Goal: Information Seeking & Learning: Check status

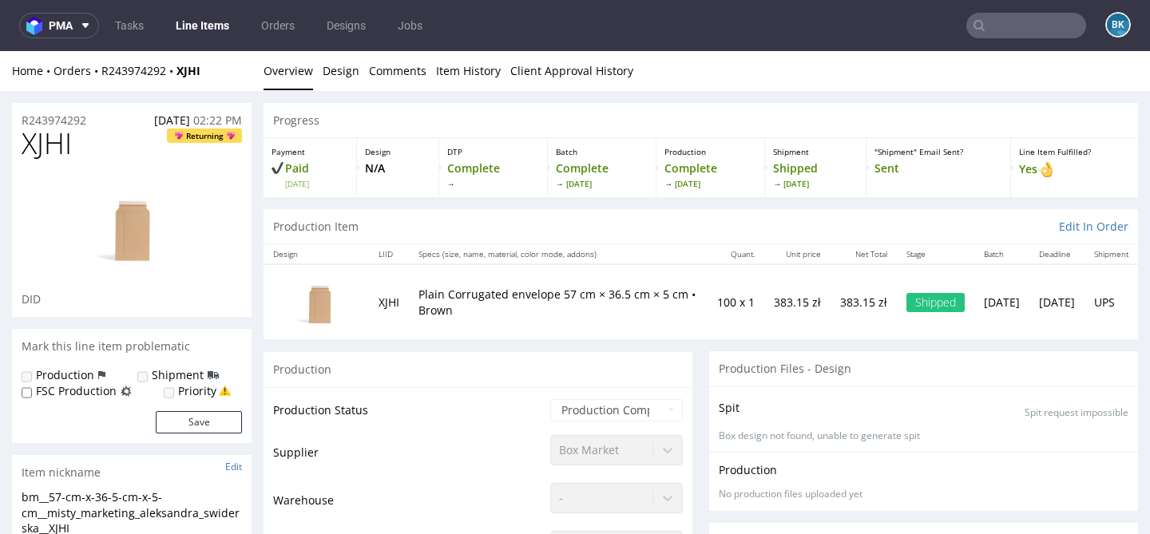
click at [1034, 26] on input "text" at bounding box center [1027, 26] width 120 height 26
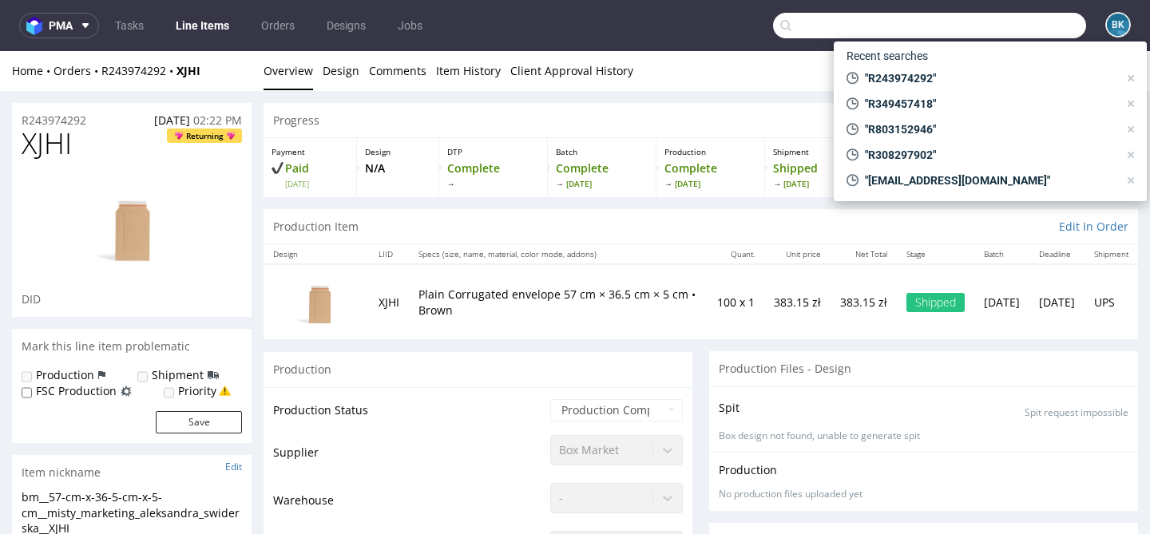
paste input "invoices@dagsmejan.com"
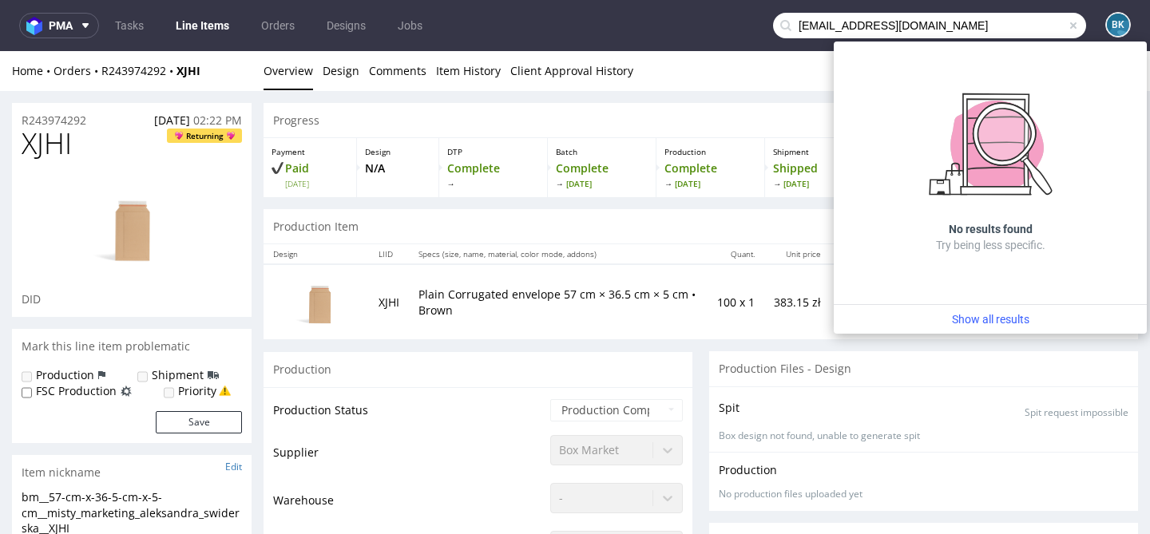
drag, startPoint x: 828, startPoint y: 23, endPoint x: 749, endPoint y: 22, distance: 78.3
click at [749, 22] on nav "pma Tasks Line Items Orders Designs Jobs invoices@dagsmejan.com BK" at bounding box center [575, 25] width 1150 height 51
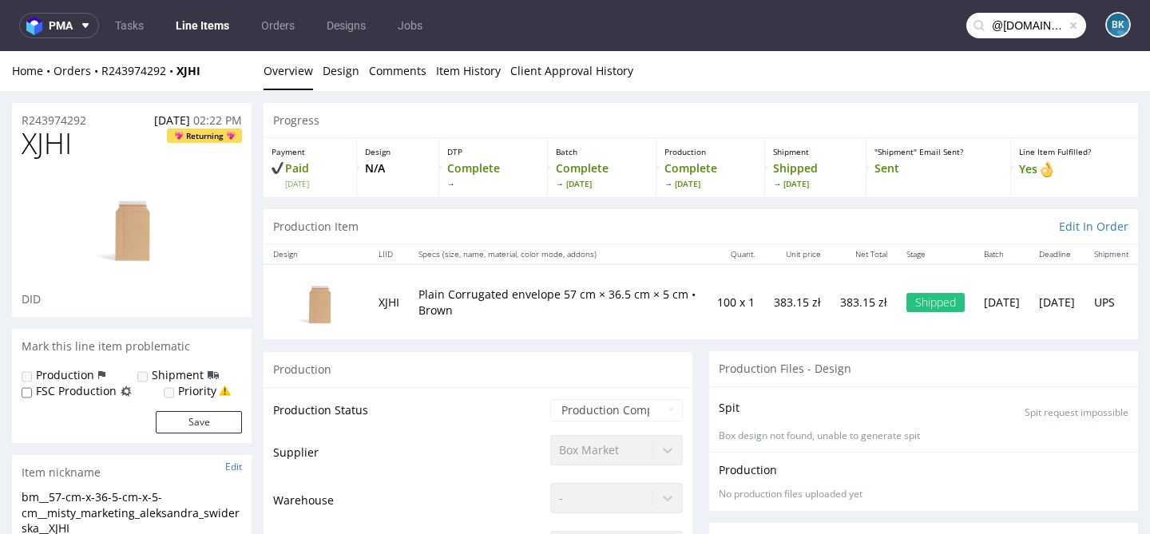
type input "@dagsmejan.com"
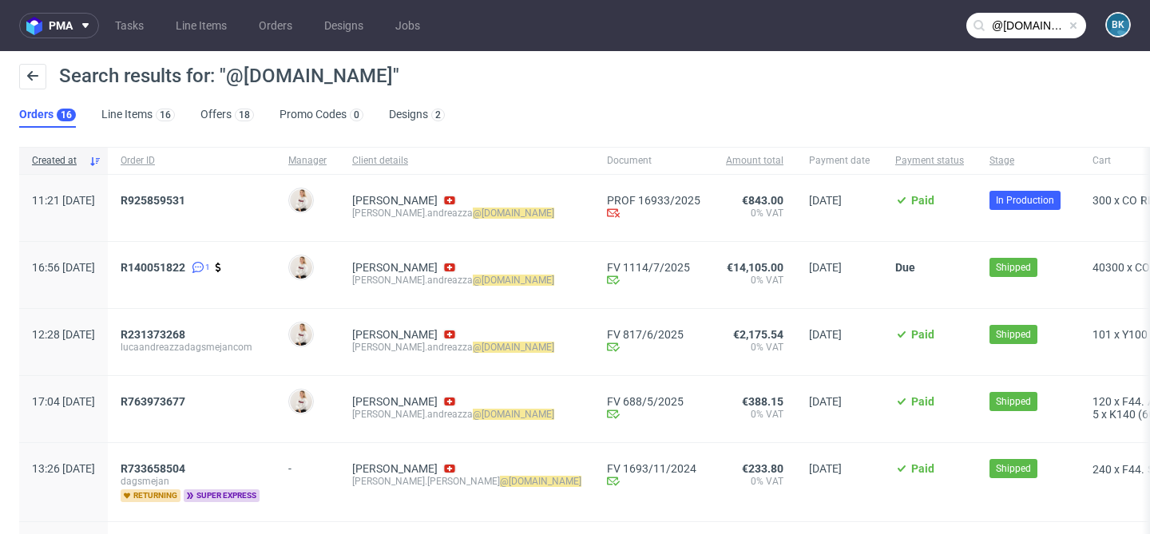
click at [1067, 26] on span at bounding box center [1073, 25] width 13 height 13
click at [1036, 26] on input "text" at bounding box center [1027, 26] width 120 height 26
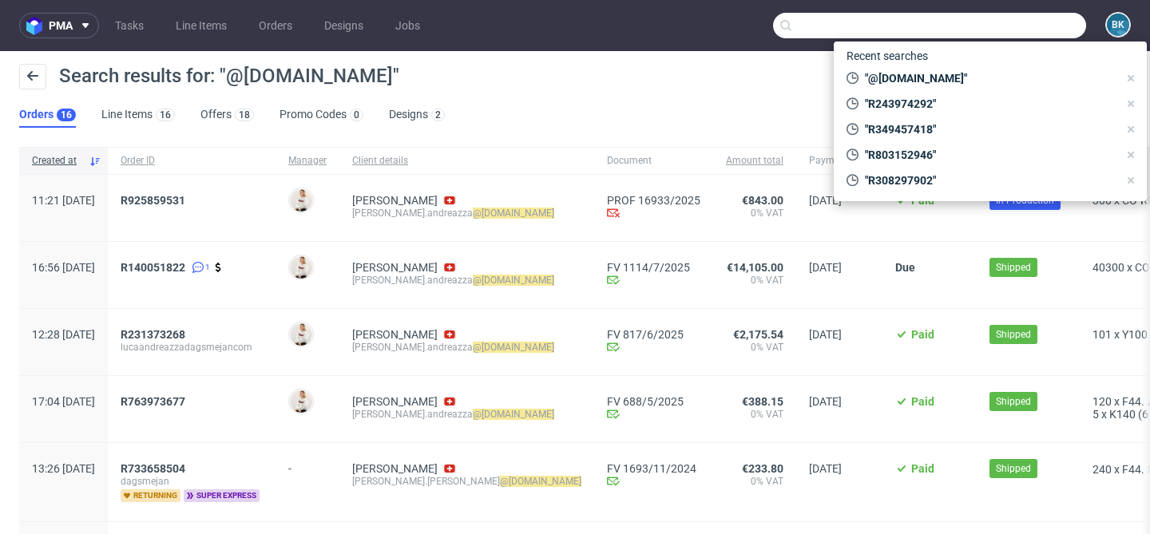
paste input "R925859531"
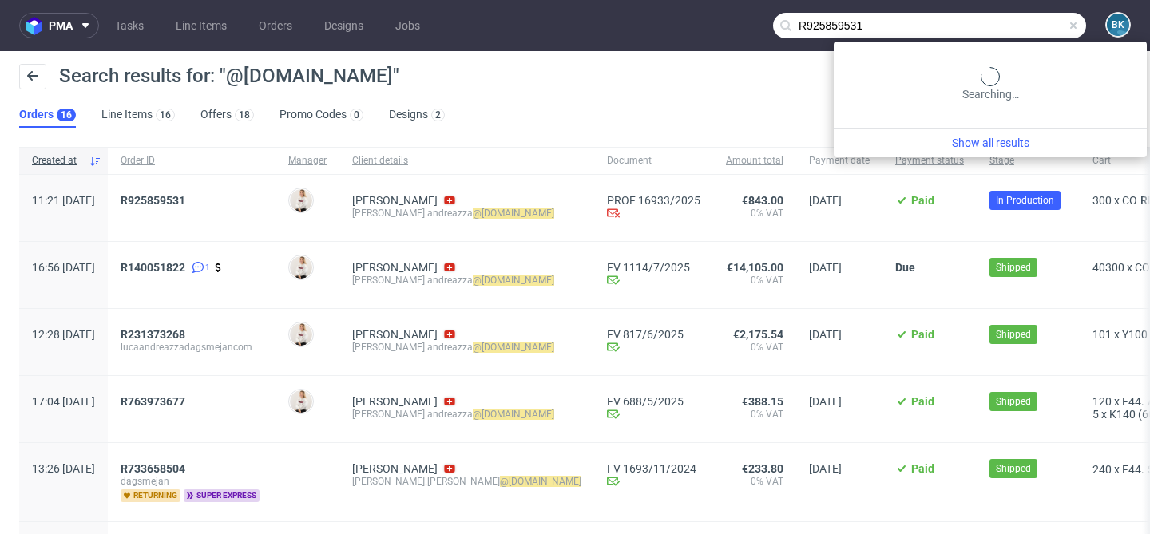
type input "R925859531"
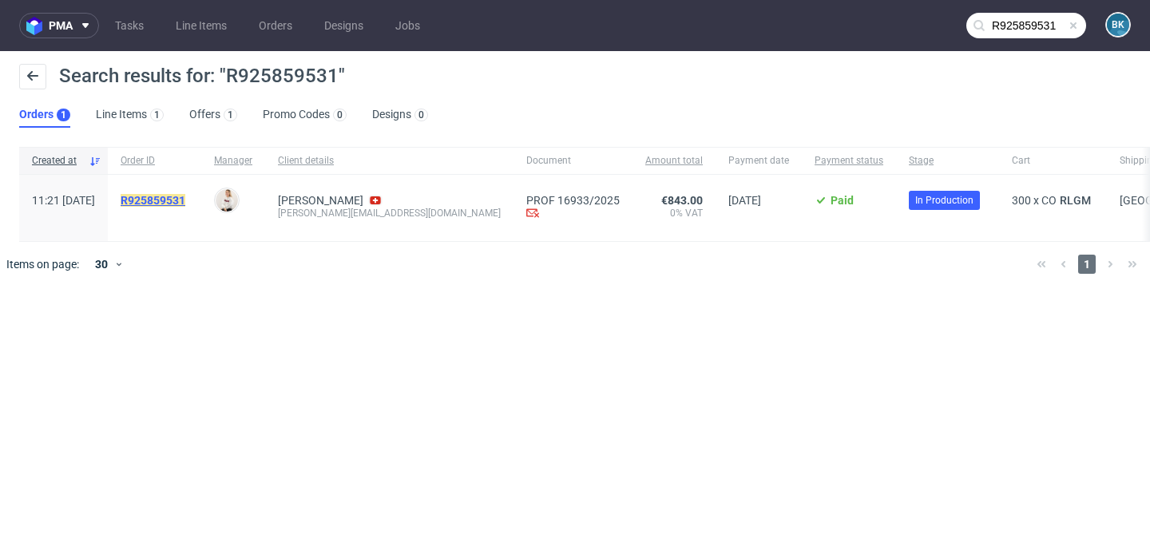
click at [185, 204] on mark "R925859531" at bounding box center [153, 200] width 65 height 13
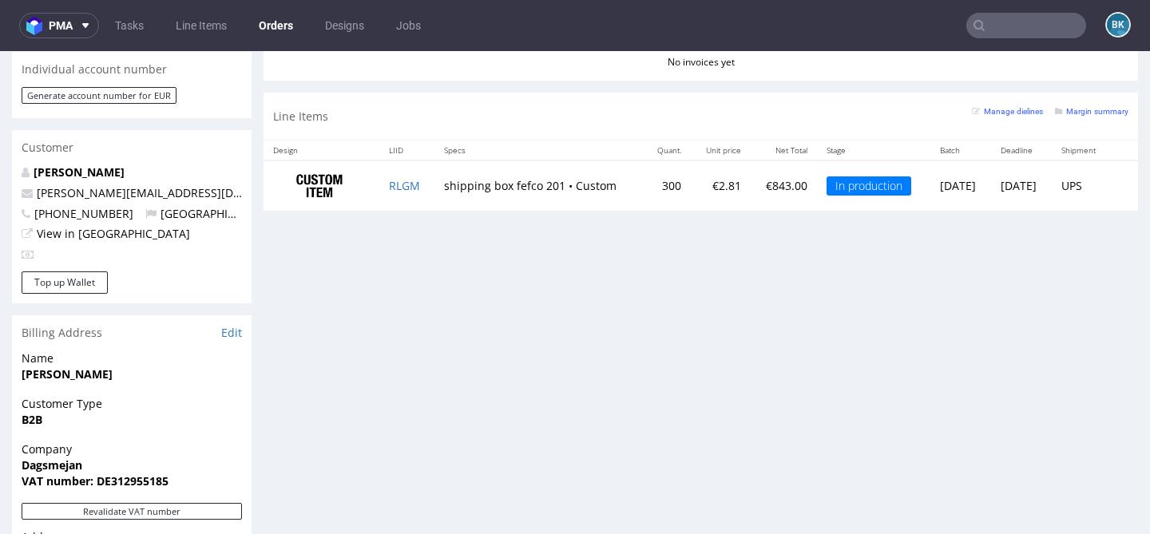
scroll to position [749, 0]
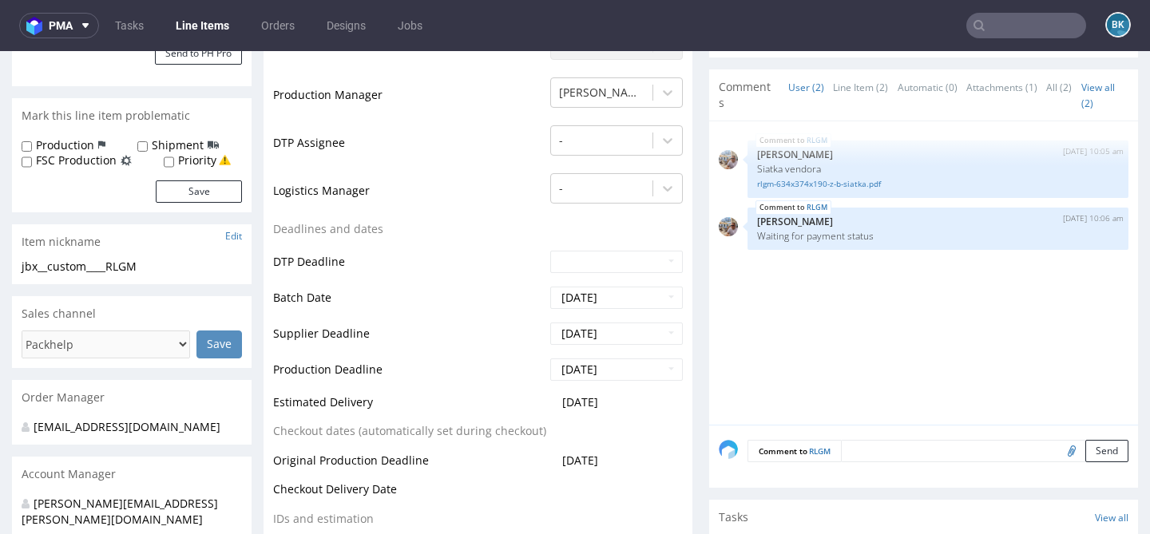
scroll to position [480, 0]
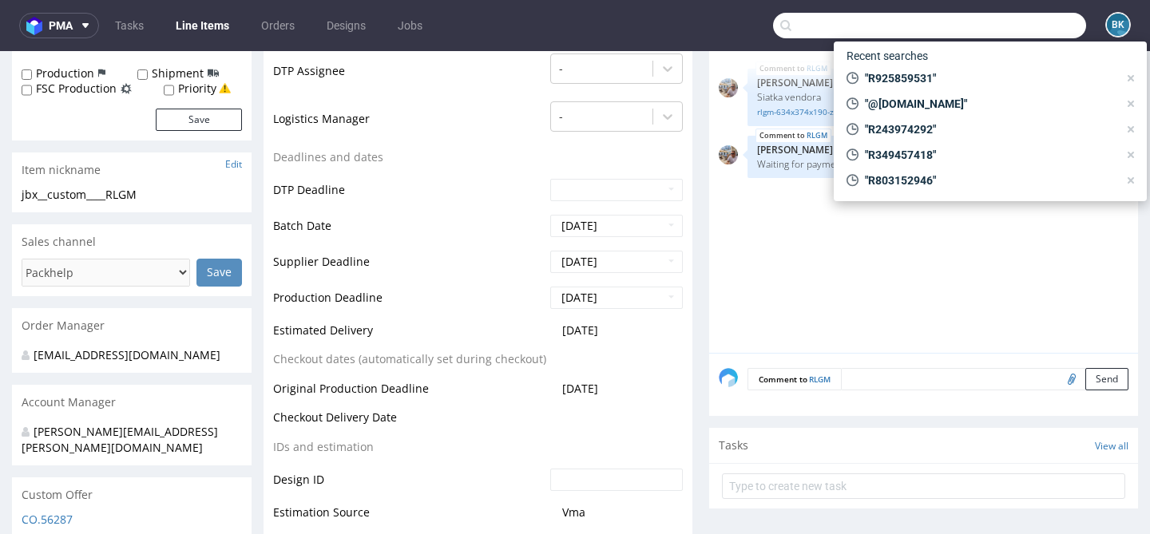
click at [1012, 17] on input "text" at bounding box center [929, 26] width 313 height 26
paste input "R472537667"
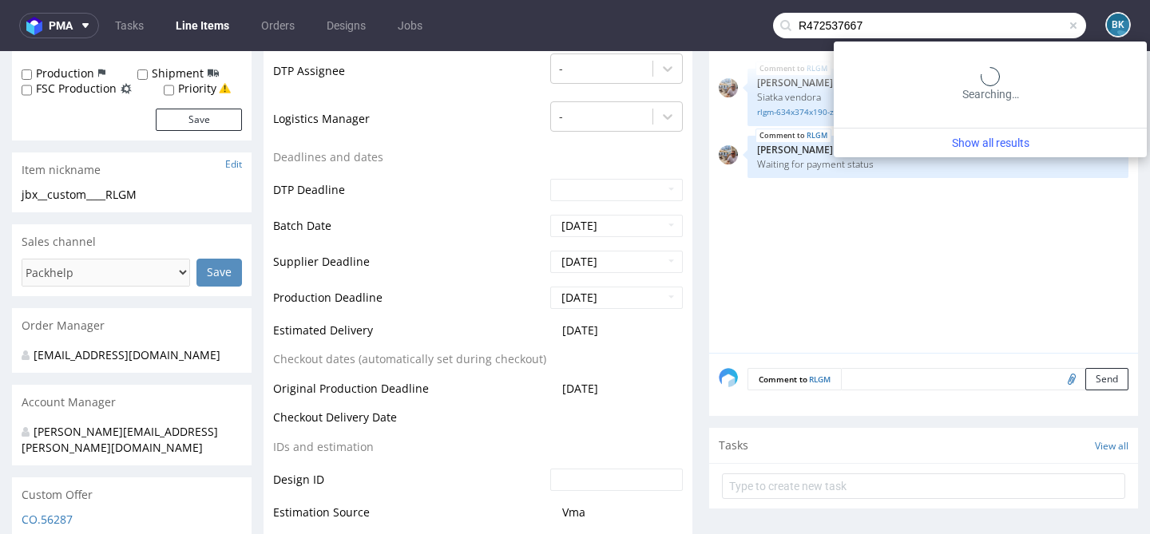
type input "R472537667"
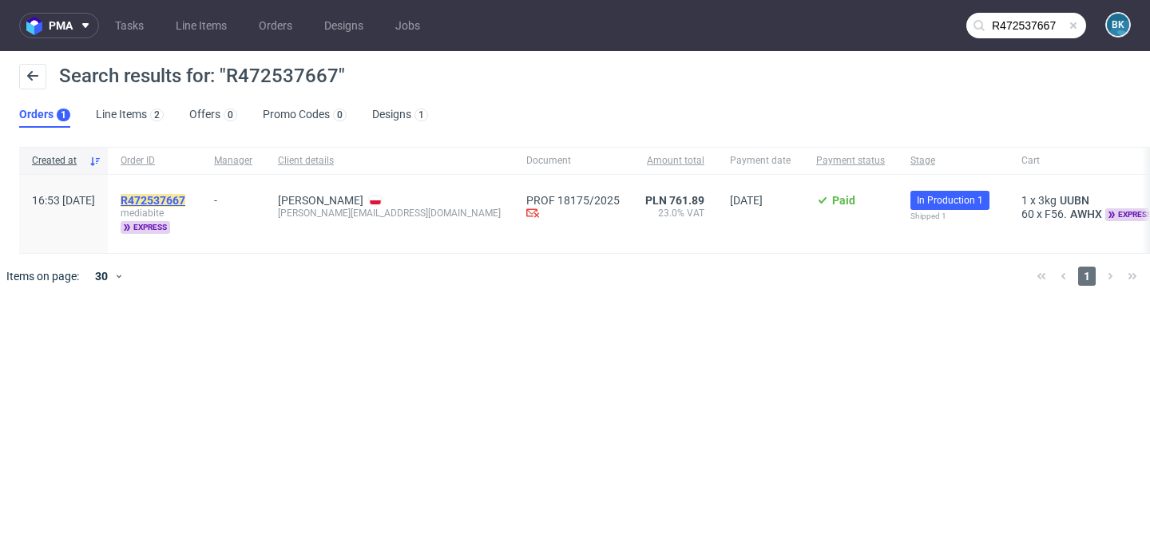
click at [185, 194] on mark "R472537667" at bounding box center [153, 200] width 65 height 13
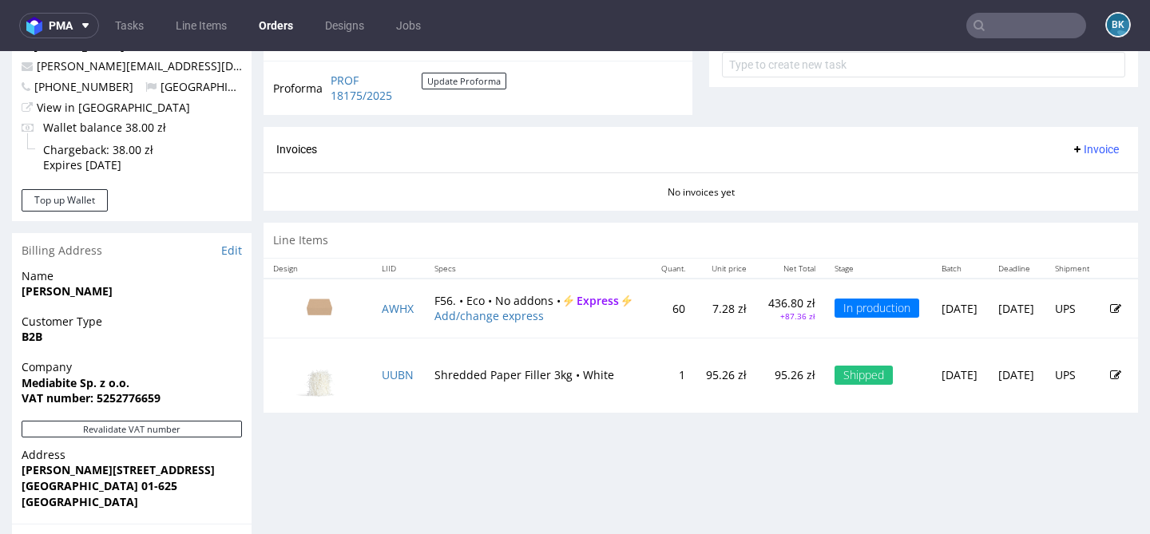
scroll to position [618, 0]
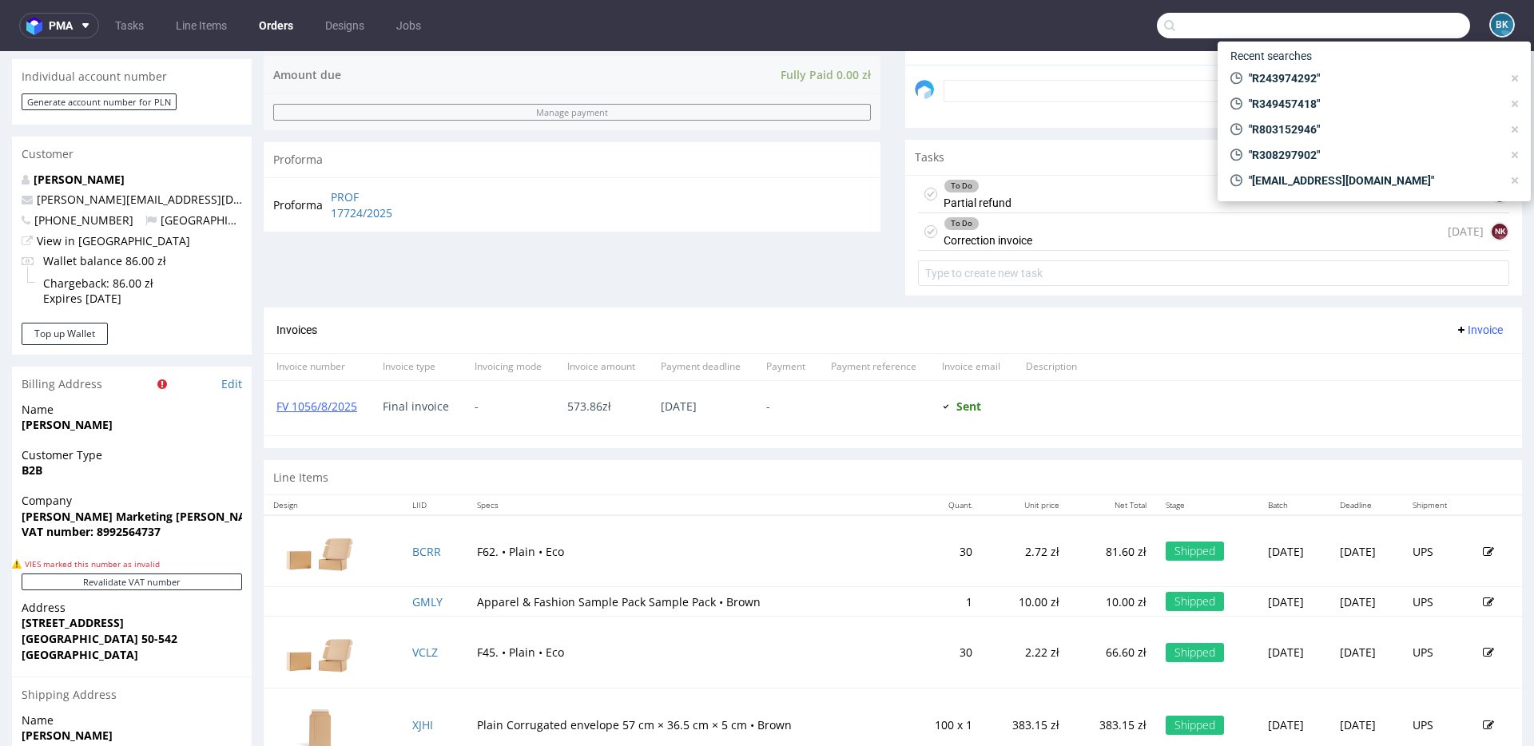
scroll to position [13, 0]
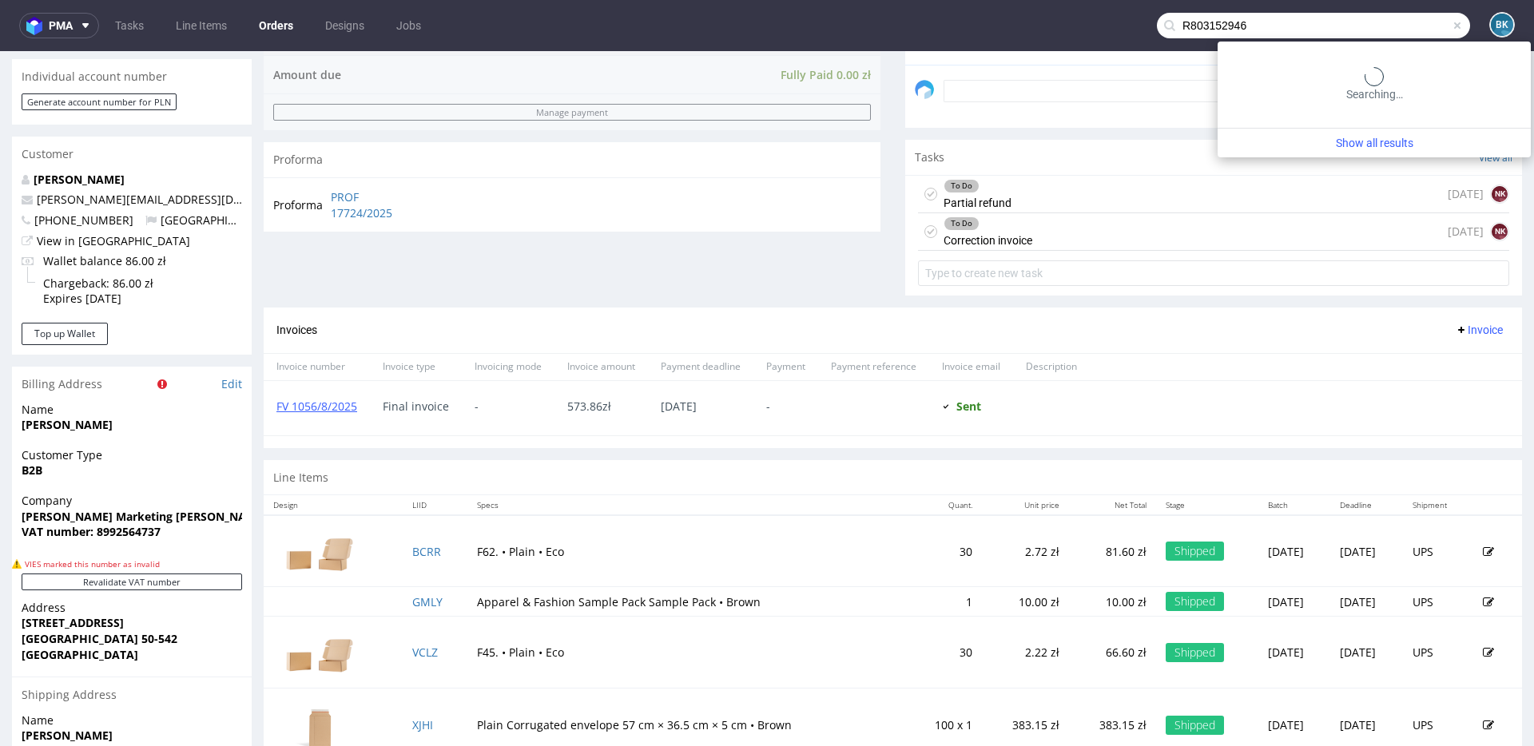
type input "R803152946"
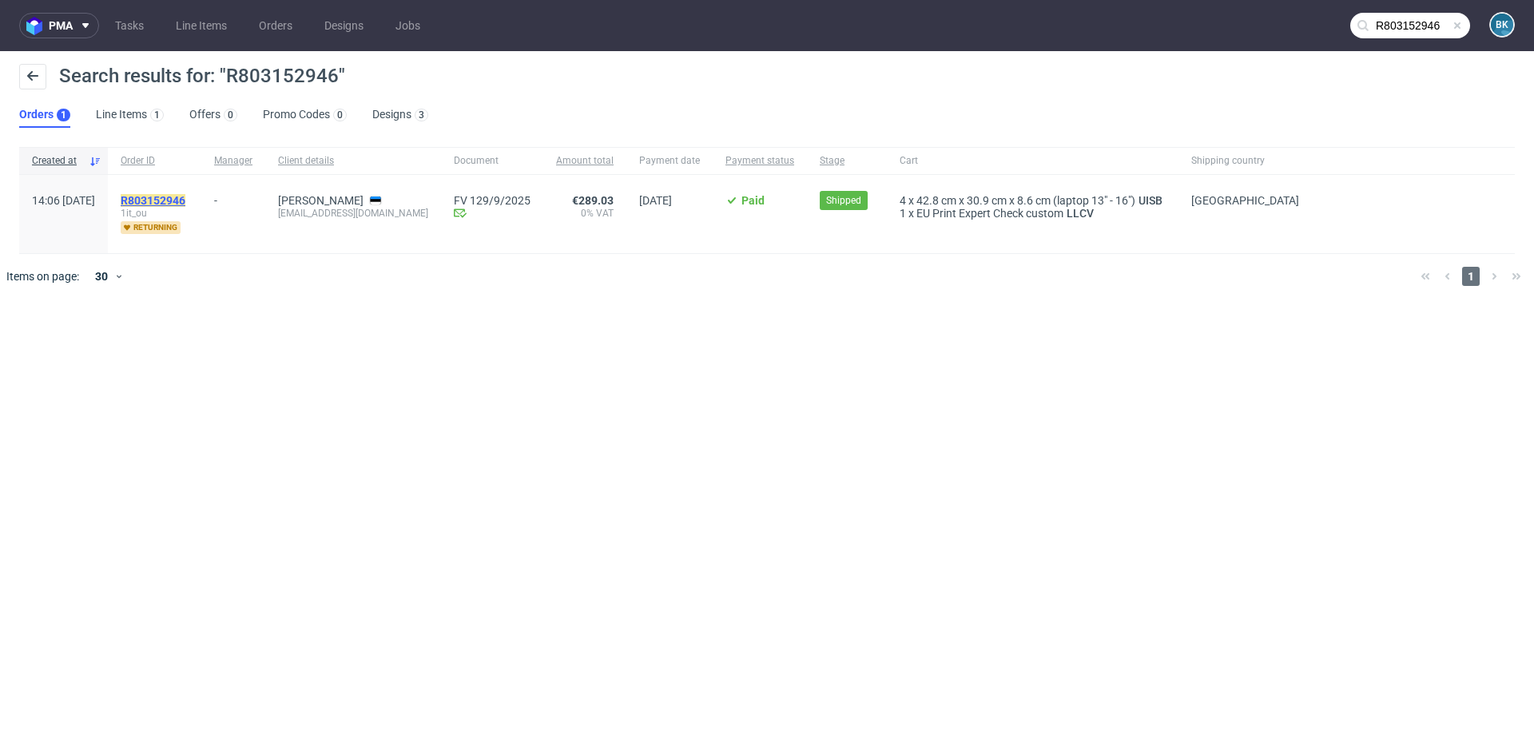
click at [185, 198] on mark "R803152946" at bounding box center [153, 200] width 65 height 13
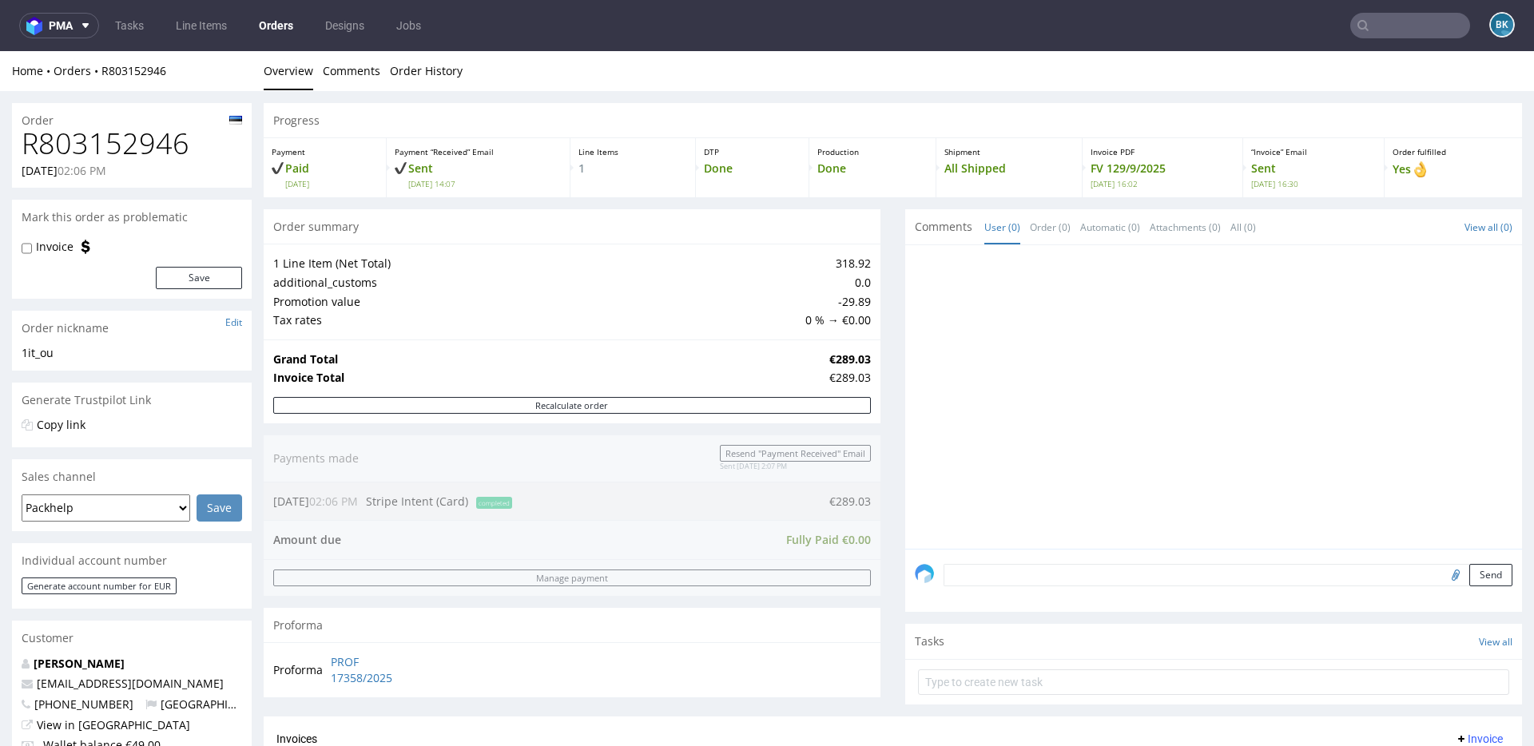
drag, startPoint x: 483, startPoint y: 467, endPoint x: 476, endPoint y: 416, distance: 51.5
click at [477, 416] on div "Recalculate order" at bounding box center [572, 410] width 617 height 26
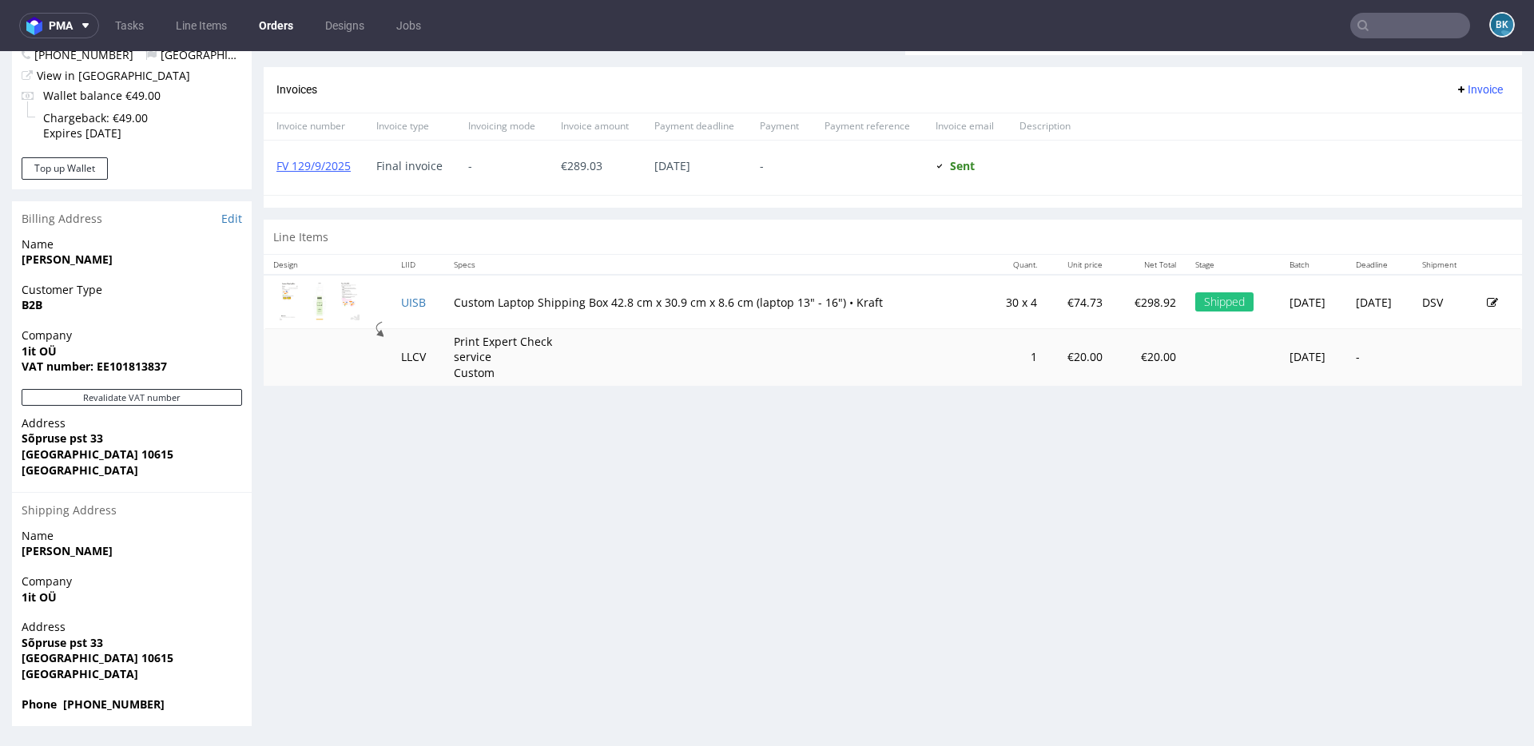
scroll to position [4, 0]
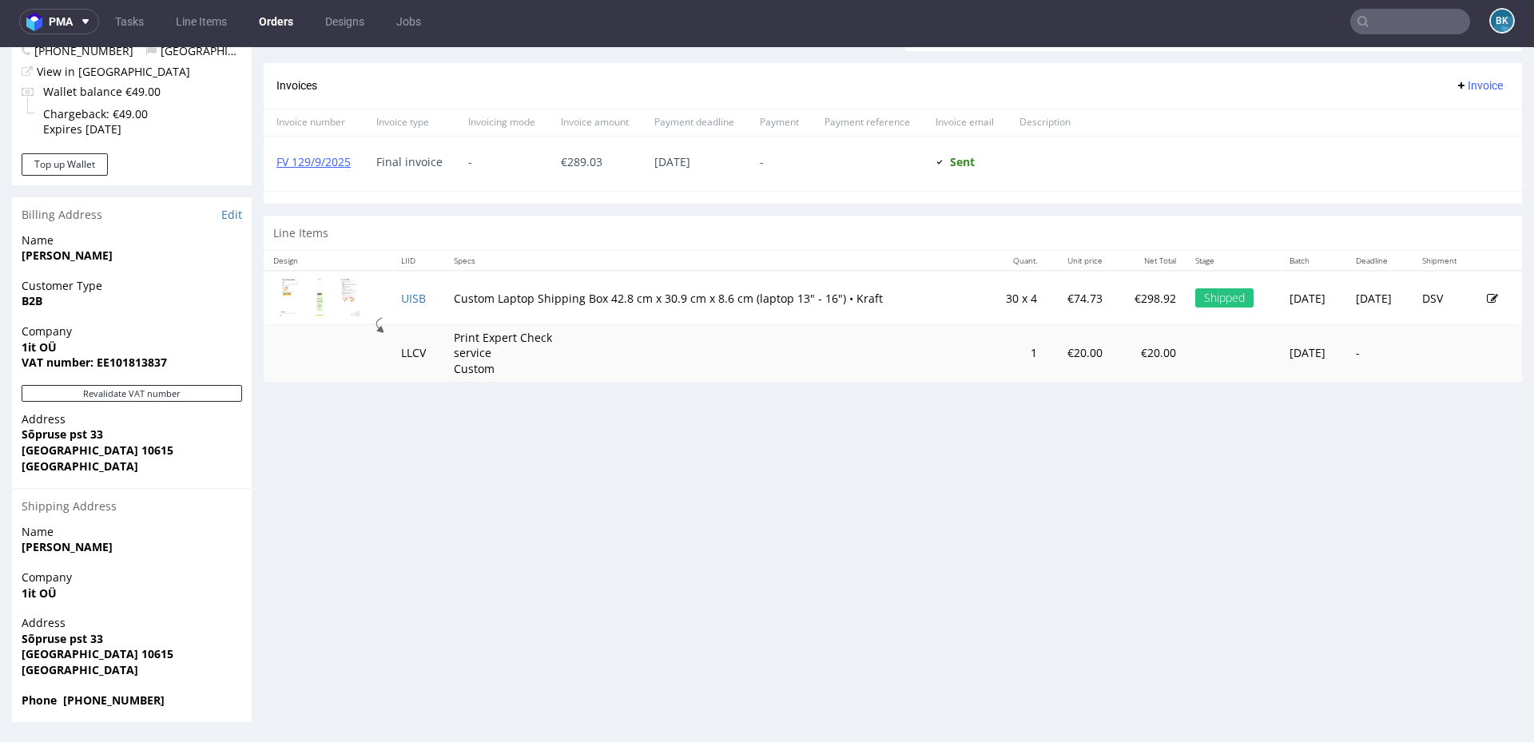
click at [1380, 18] on input "text" at bounding box center [1410, 22] width 120 height 26
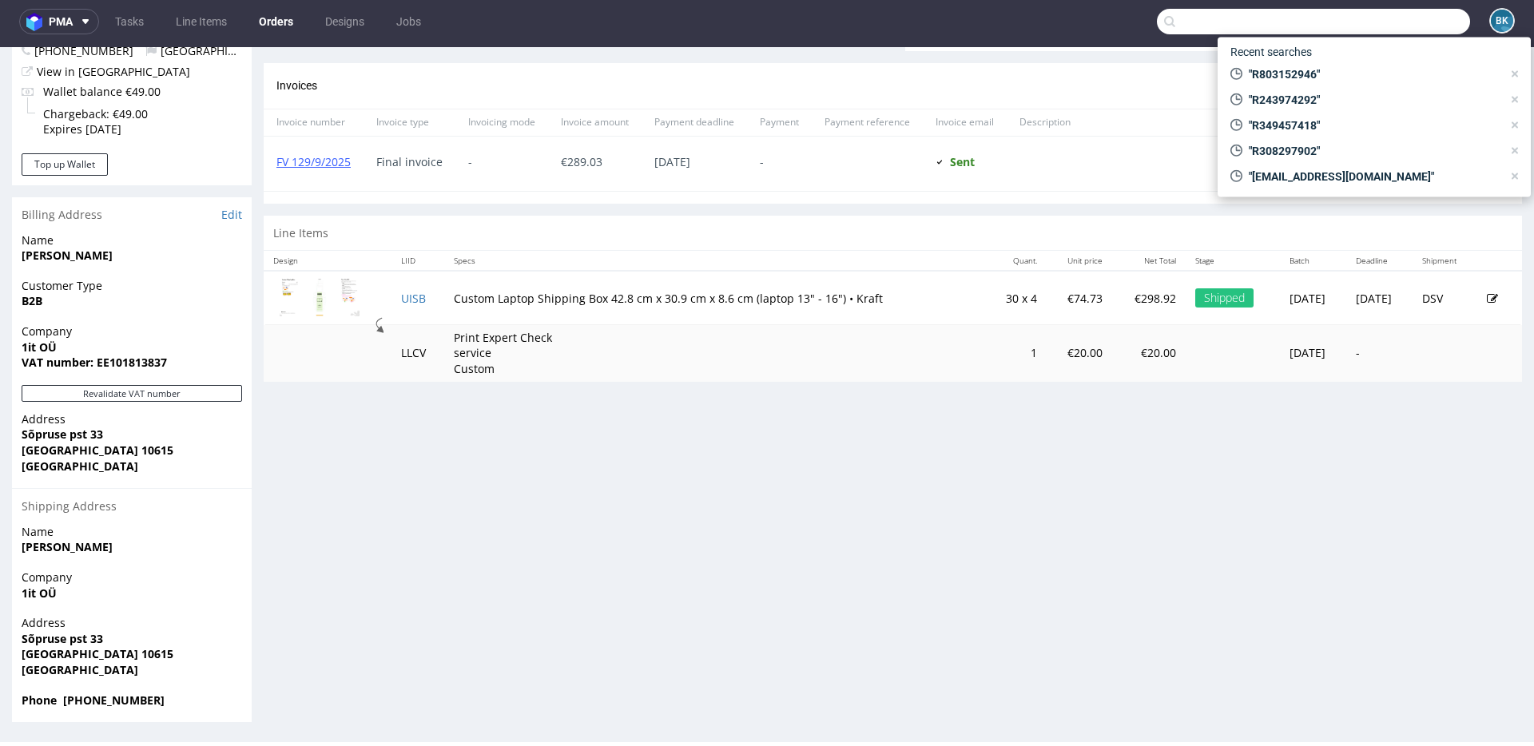
paste input "R479543233"
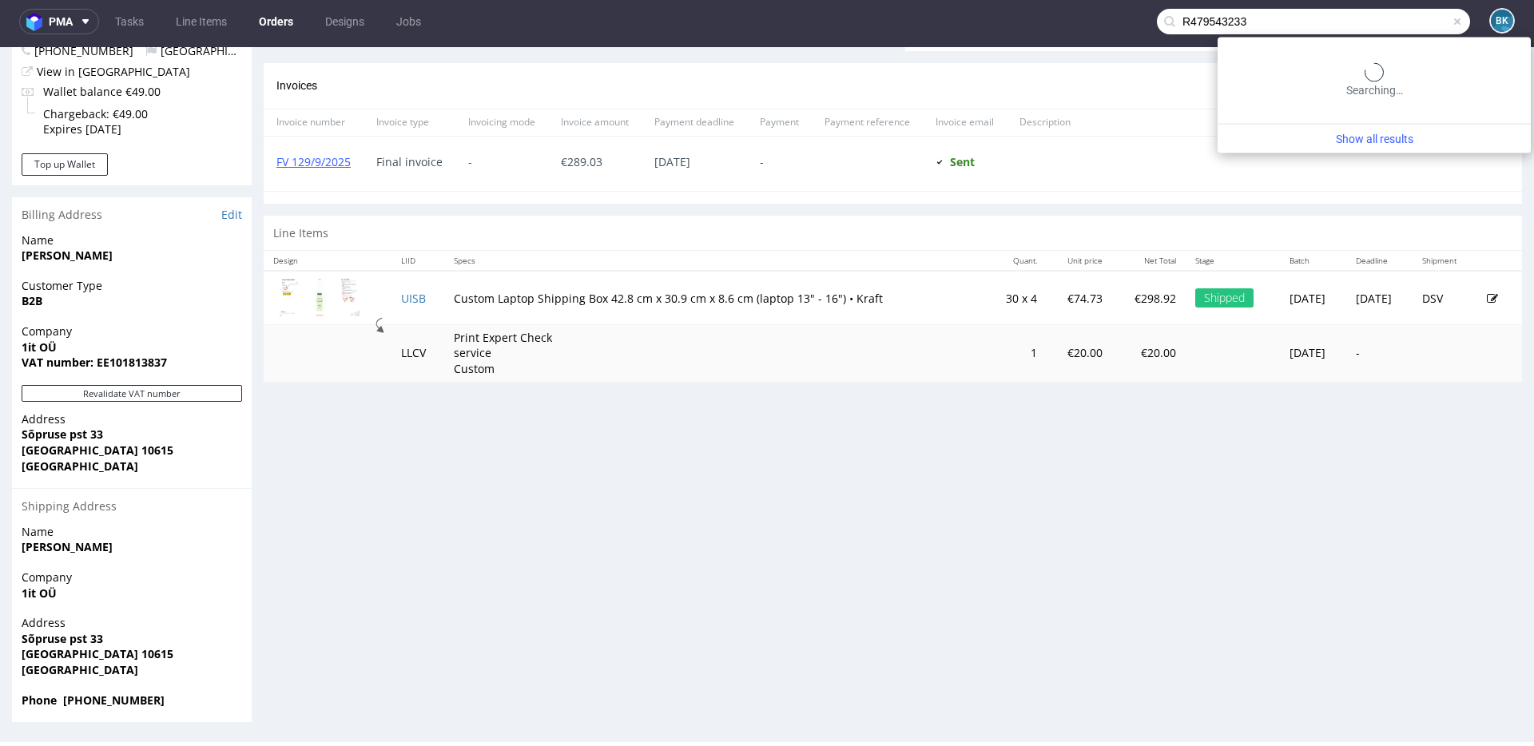
type input "R479543233"
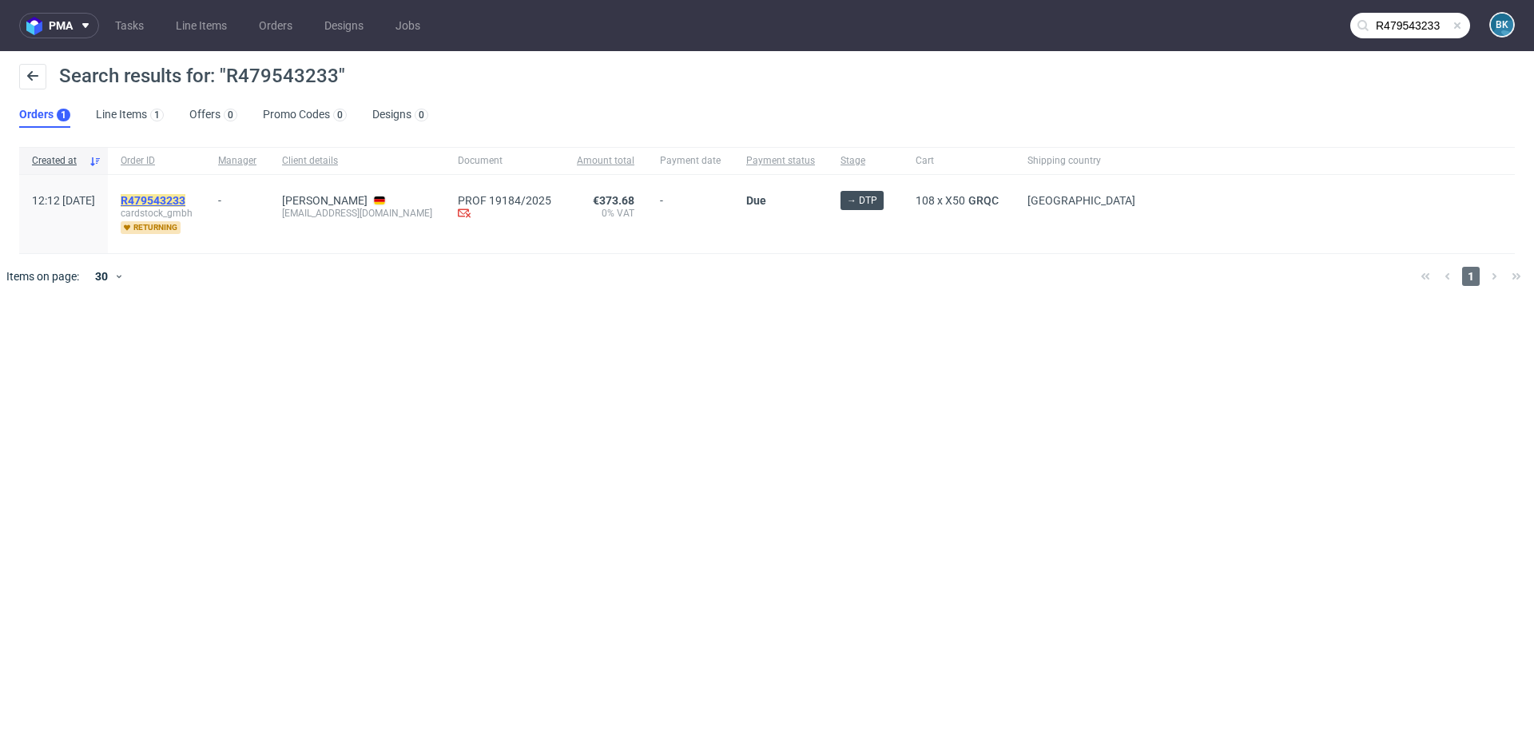
click at [185, 196] on mark "R479543233" at bounding box center [153, 200] width 65 height 13
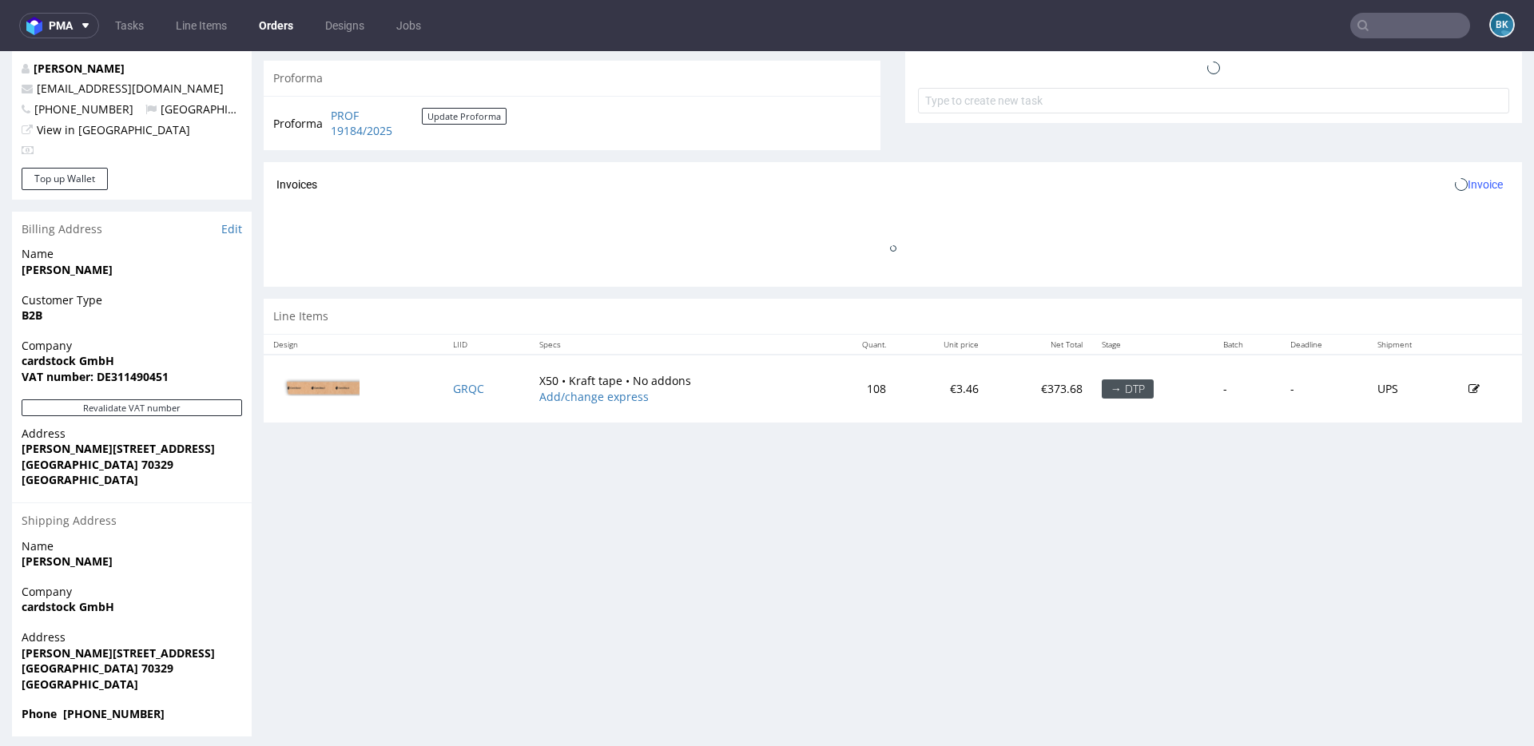
scroll to position [606, 0]
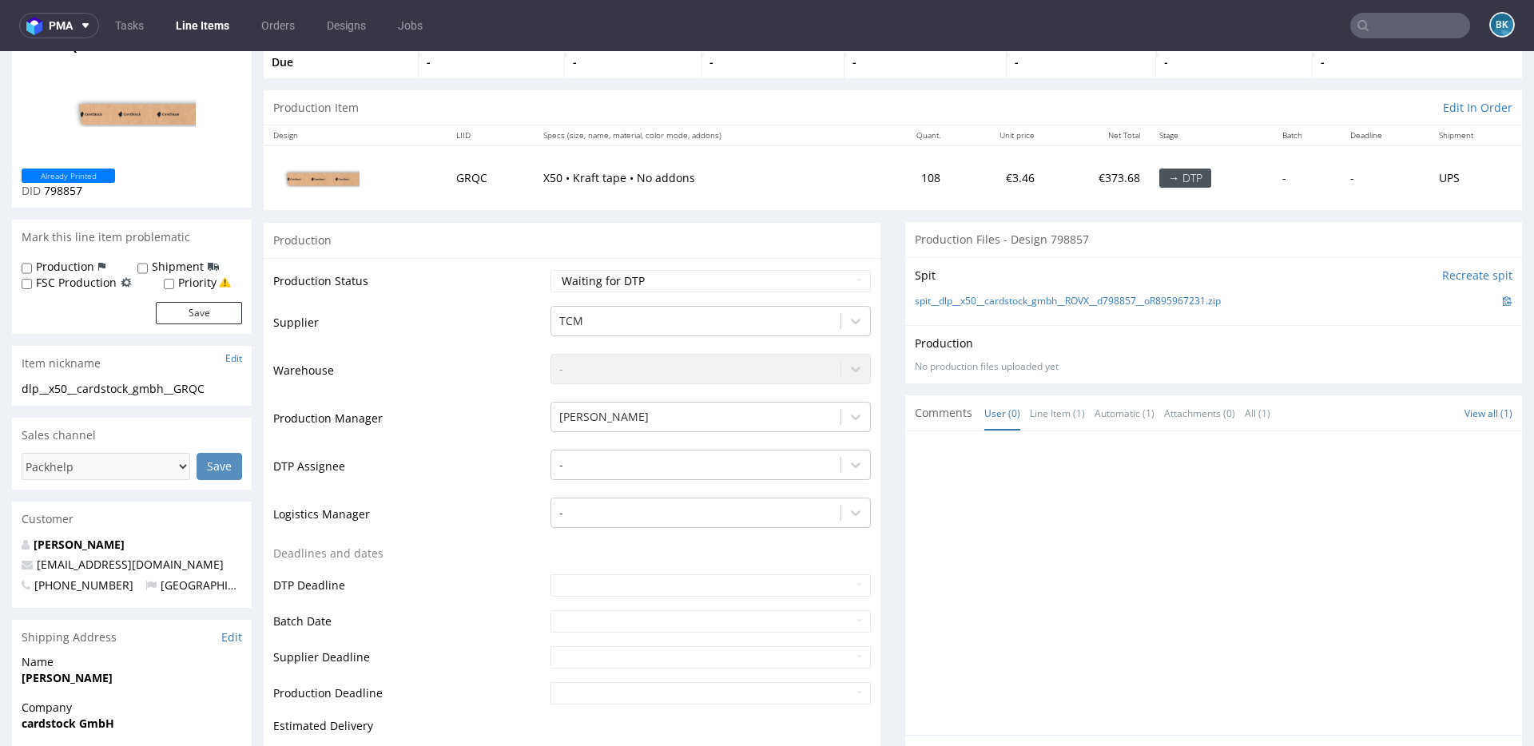
scroll to position [105, 0]
click at [1404, 28] on input "text" at bounding box center [1410, 26] width 120 height 26
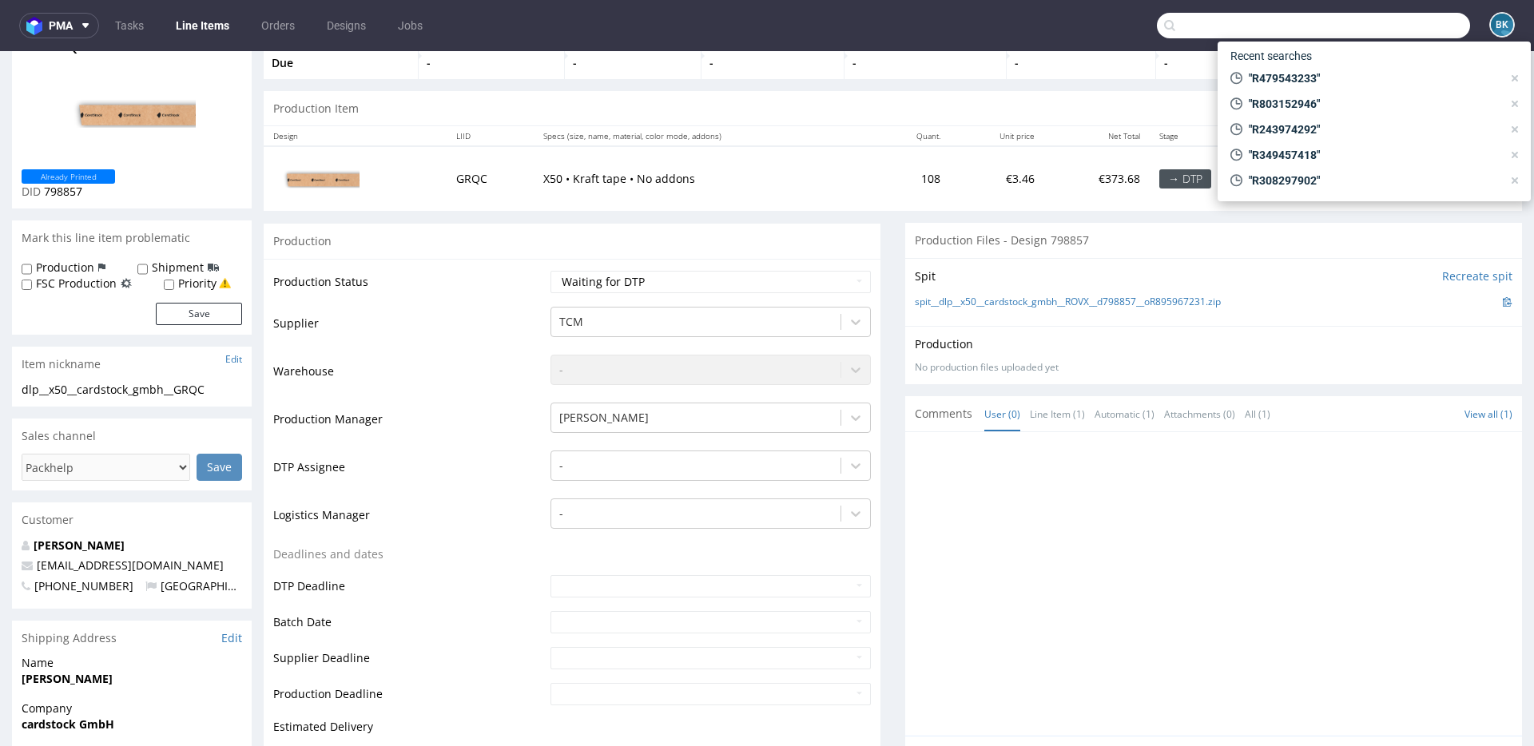
paste input "R243974292"
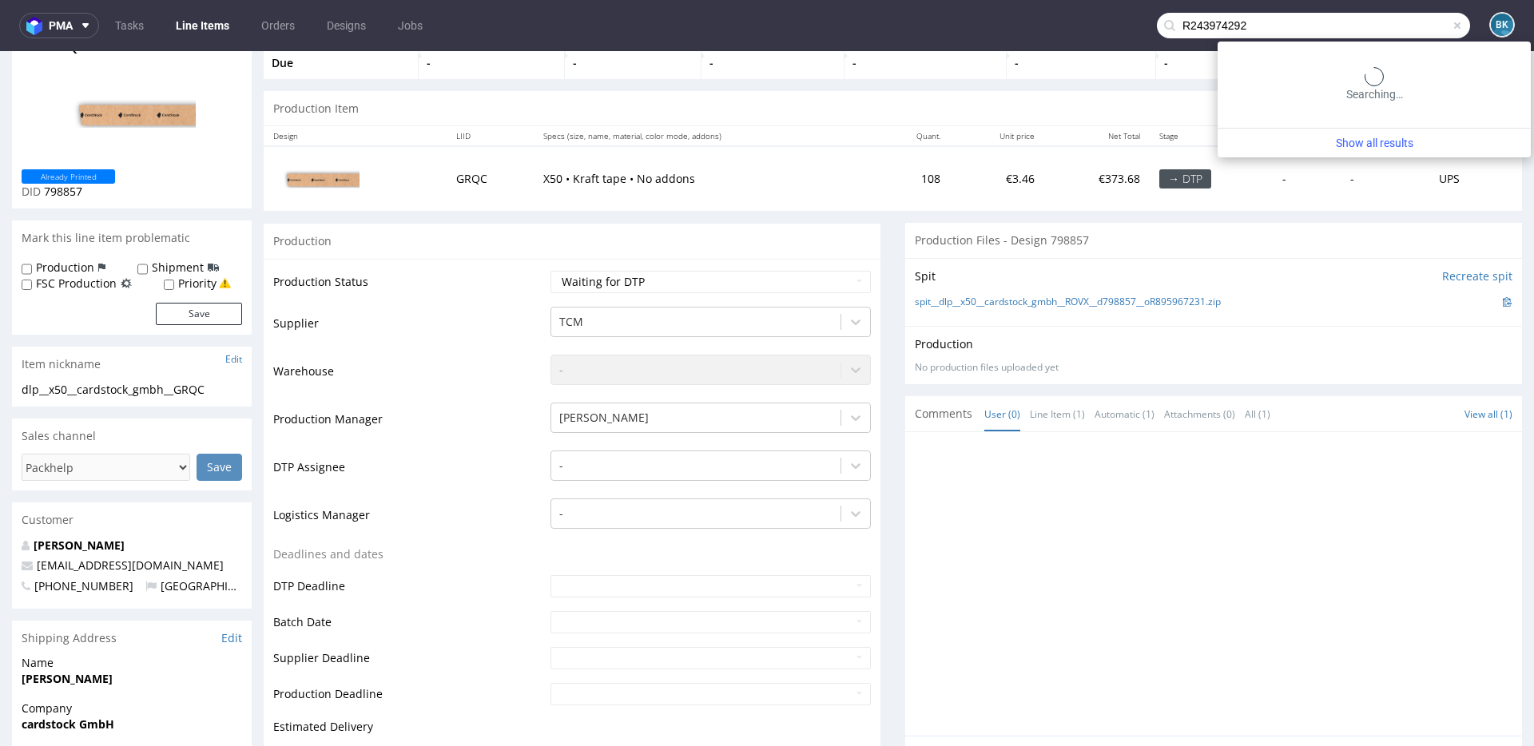
type input "R243974292"
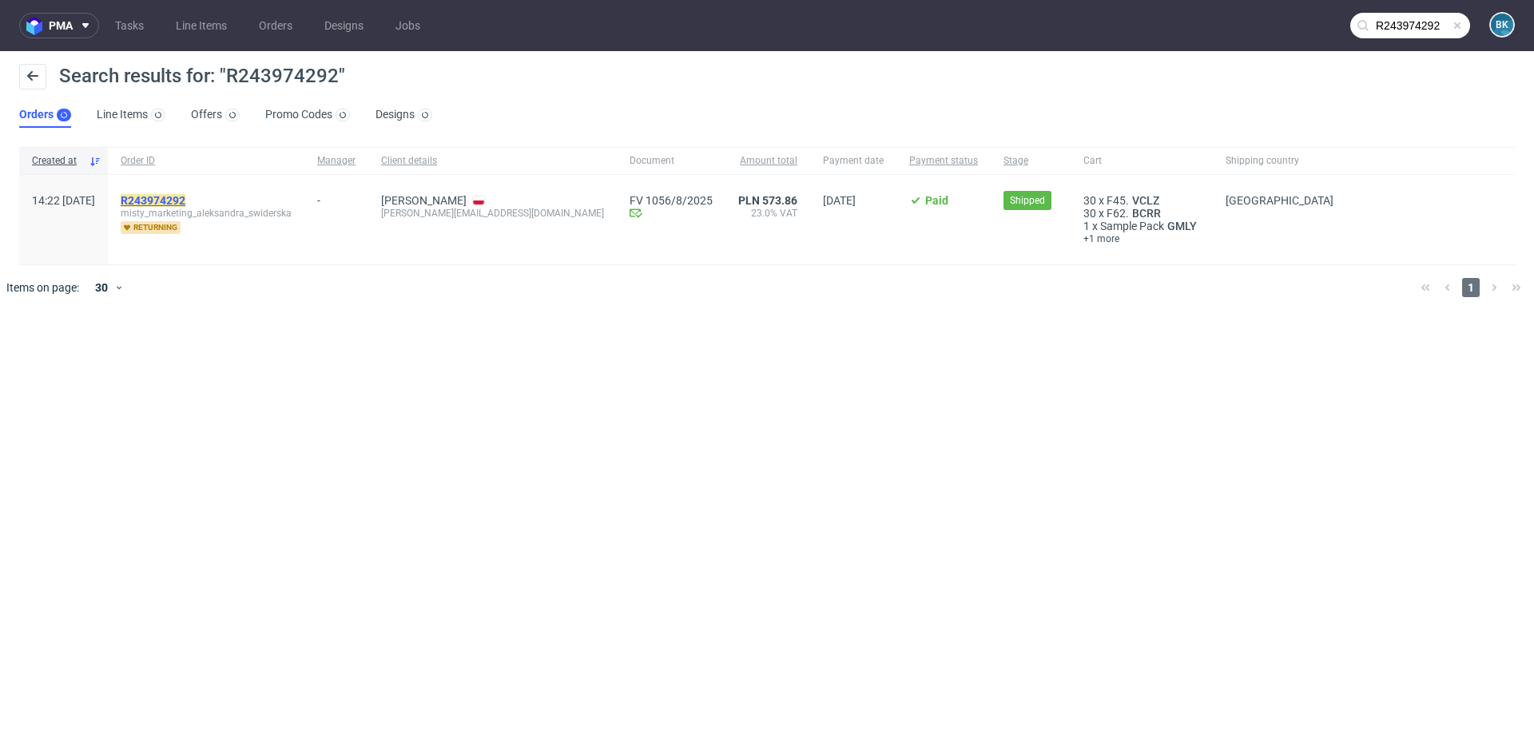
click at [185, 202] on mark "R243974292" at bounding box center [153, 200] width 65 height 13
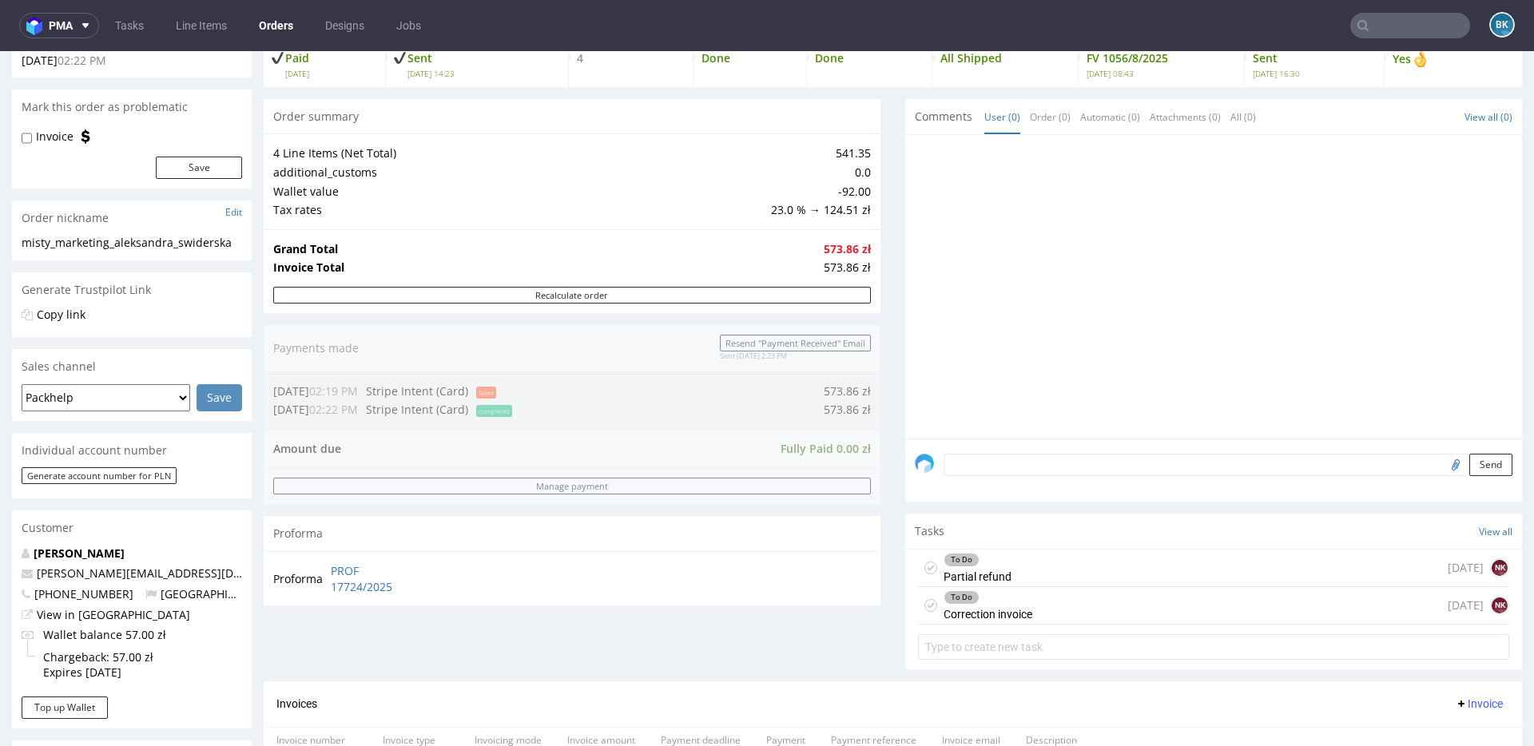
scroll to position [156, 0]
click at [531, 611] on div "Order summary 4 Line Items (Net Total) 541.35 additional_customs 0.0 Wallet val…" at bounding box center [572, 389] width 617 height 582
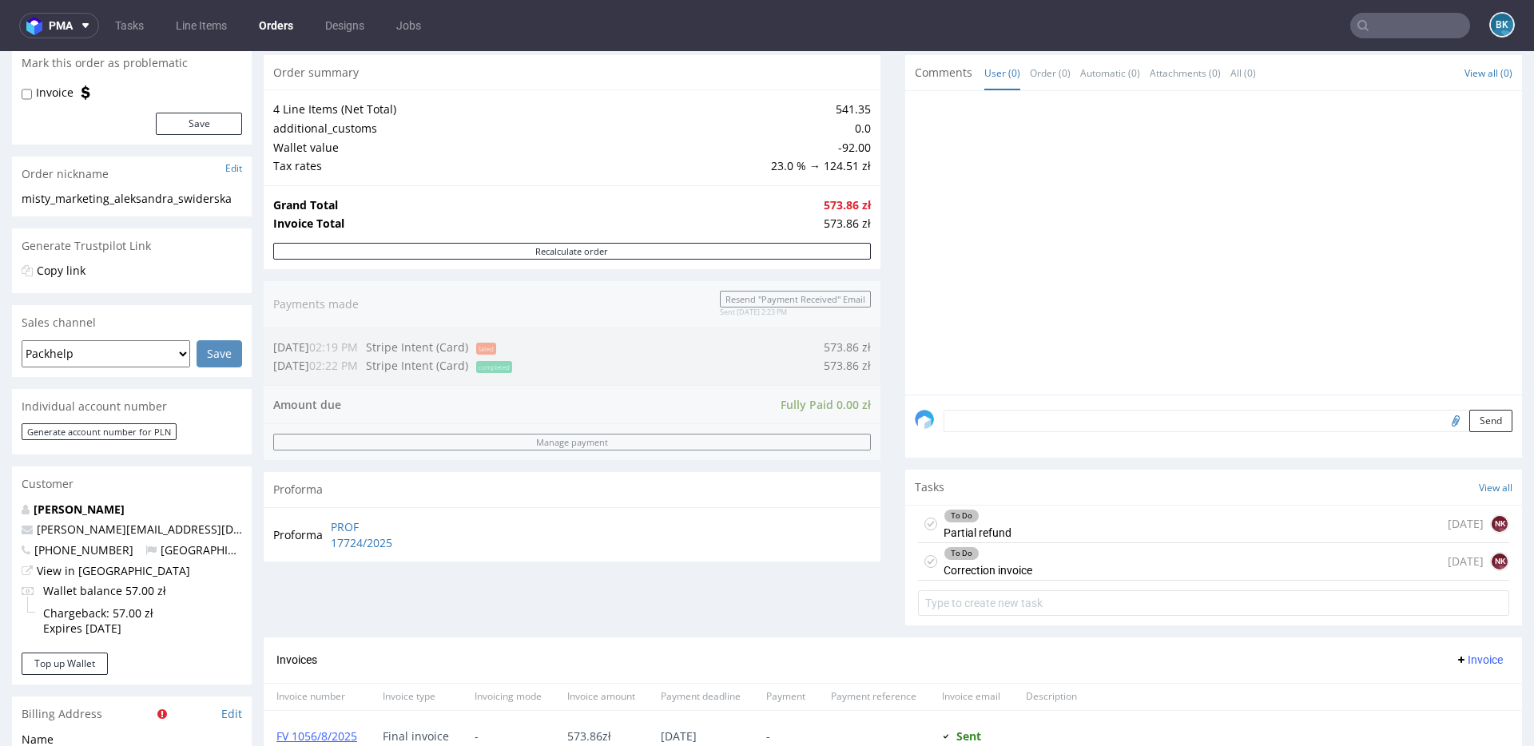
scroll to position [200, 0]
click at [1401, 30] on input "text" at bounding box center [1410, 26] width 120 height 26
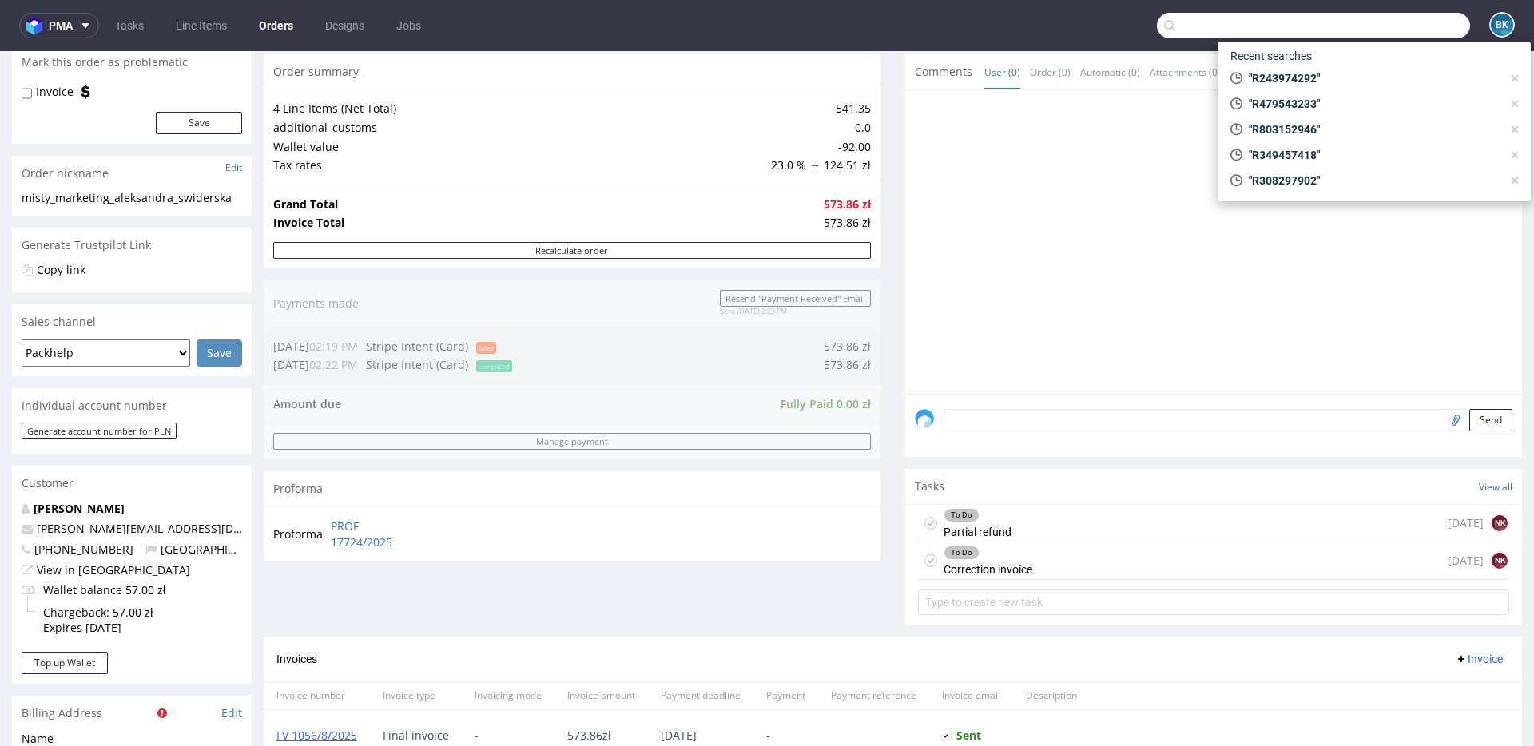
paste input "R243974292"
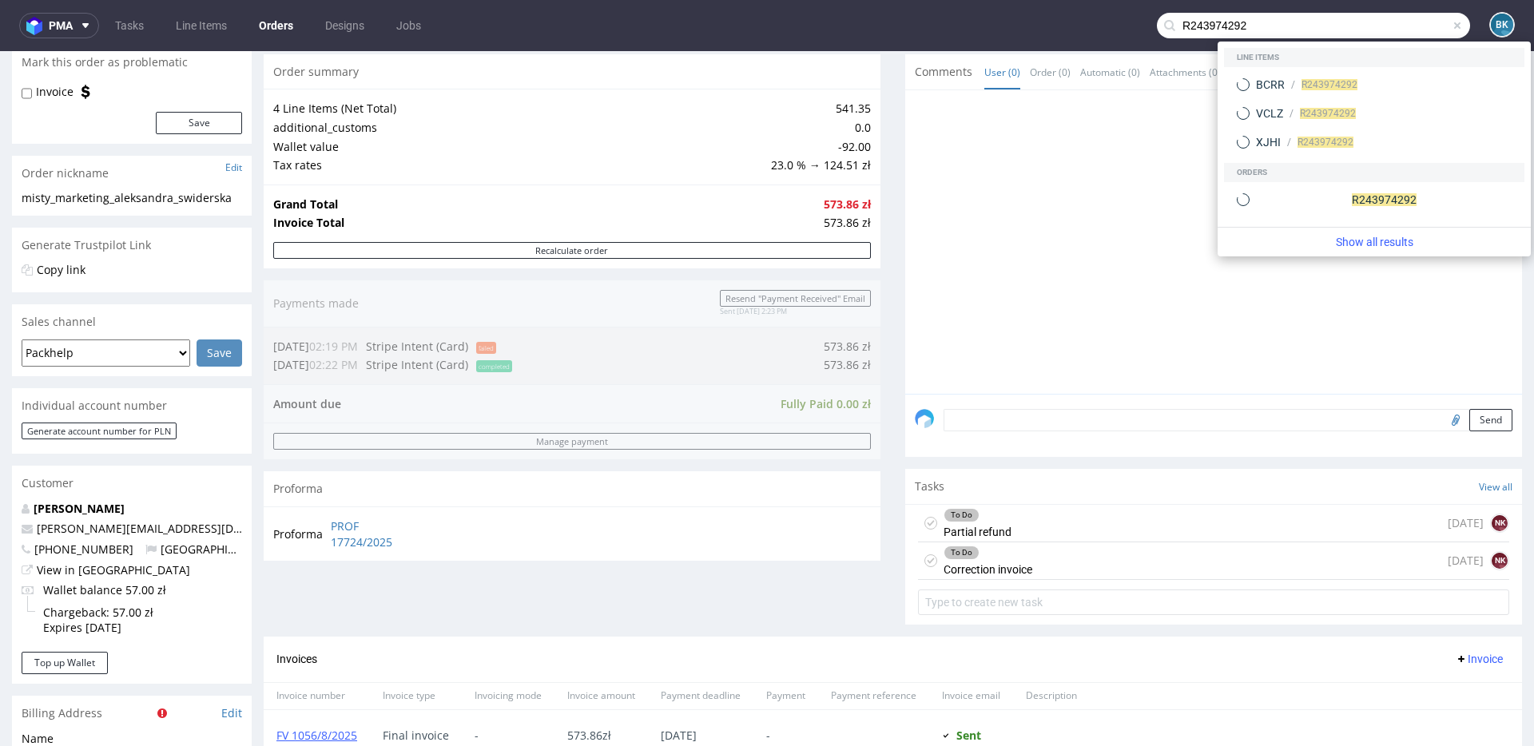
type input "R243974292"
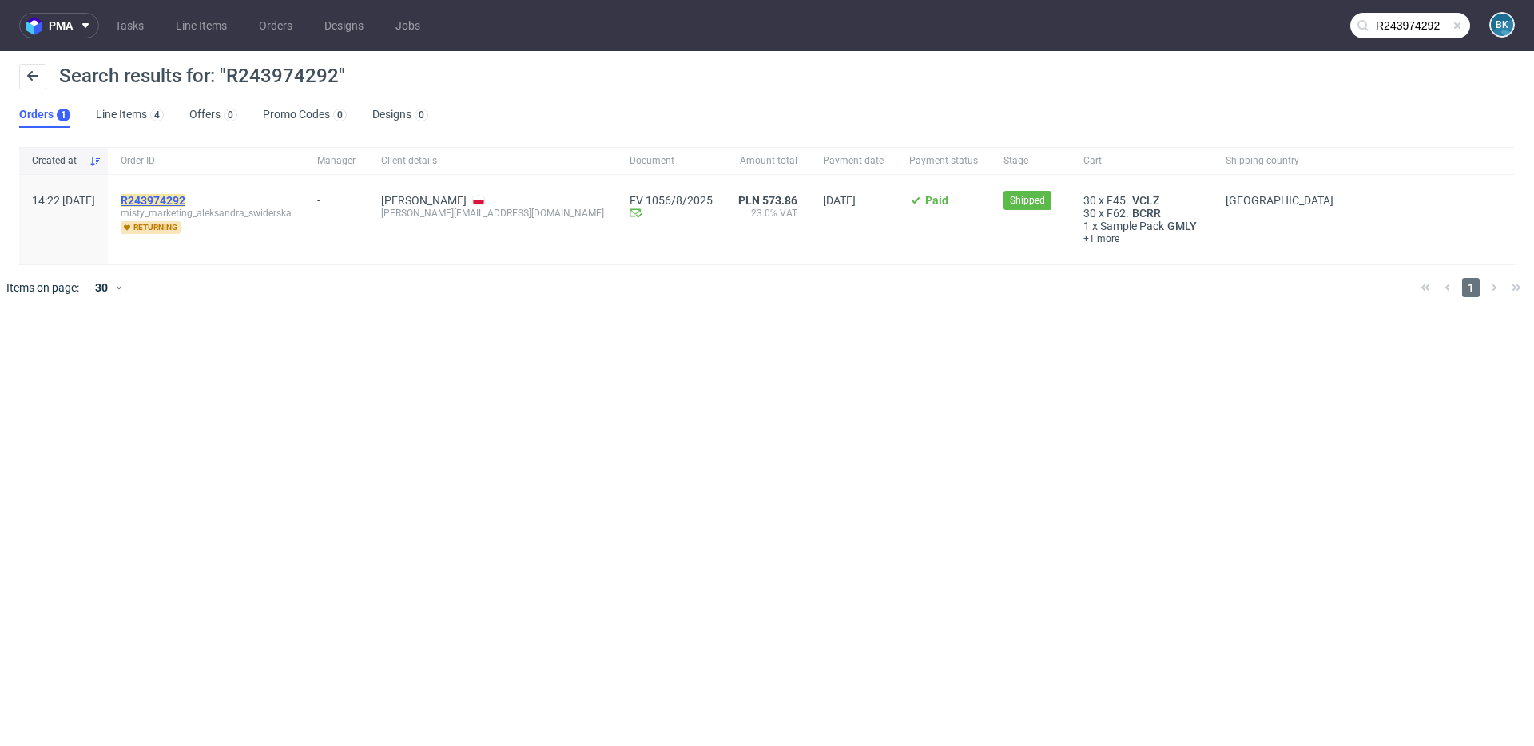
click at [185, 194] on mark "R243974292" at bounding box center [153, 200] width 65 height 13
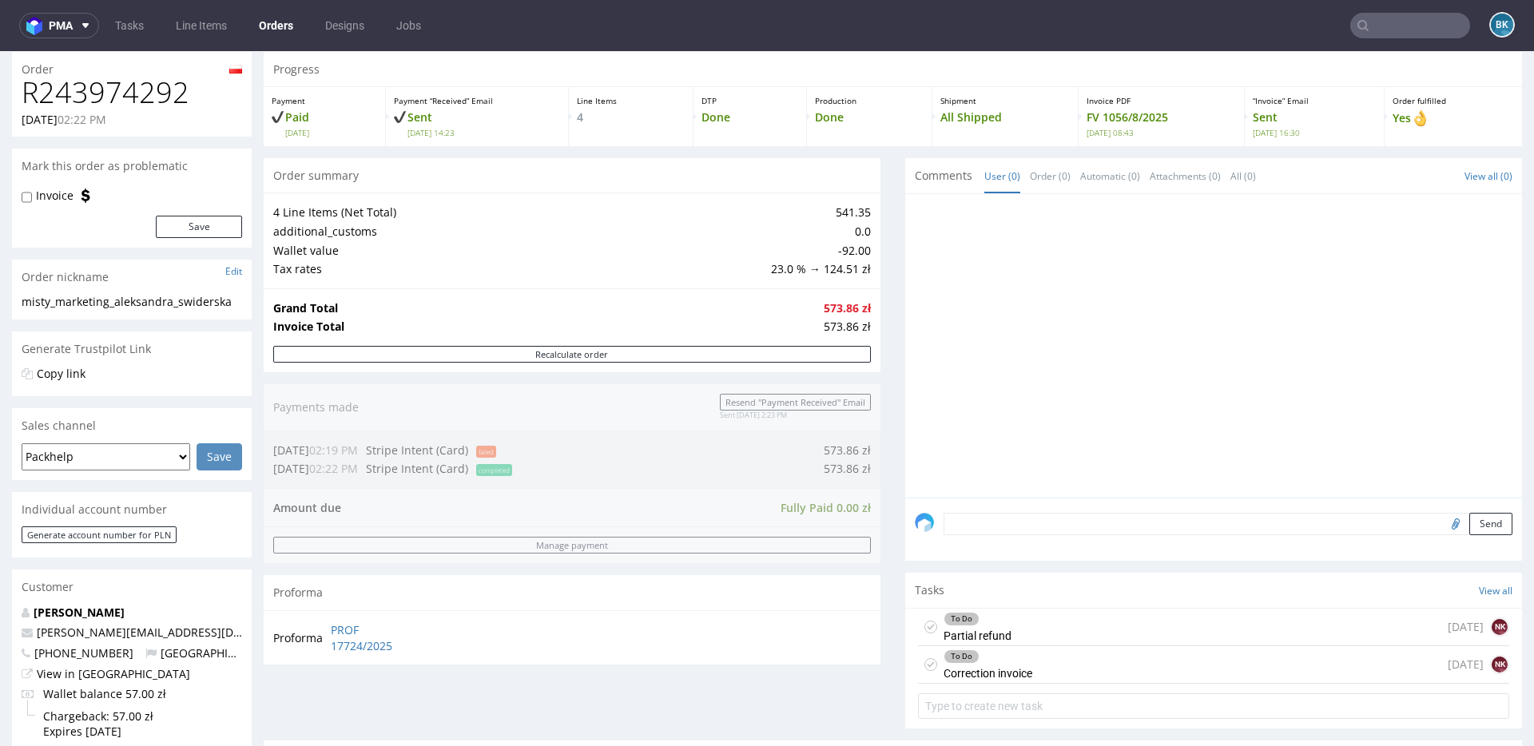
scroll to position [94, 0]
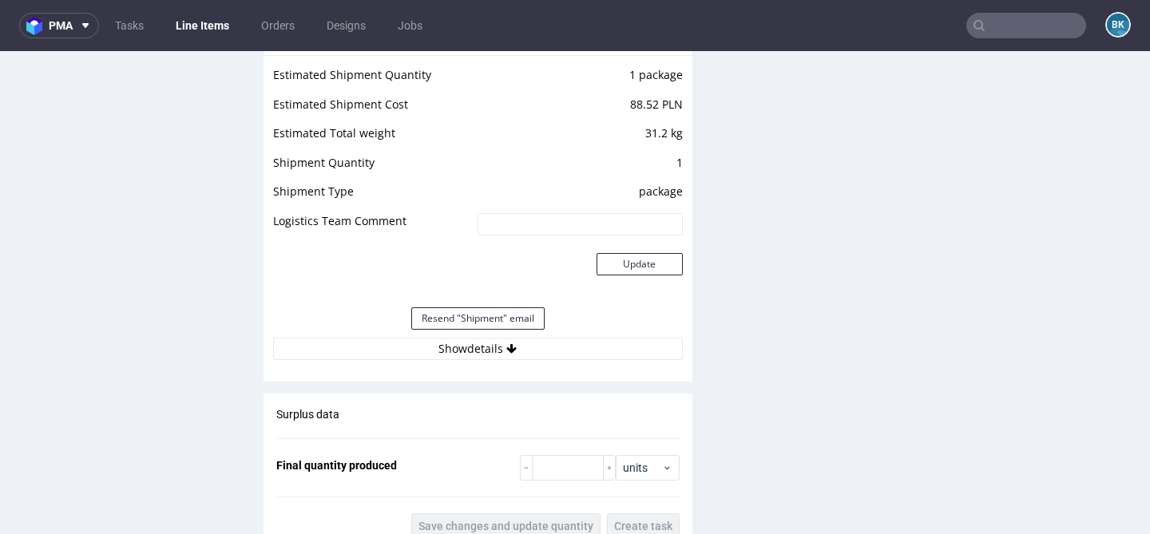
scroll to position [1621, 0]
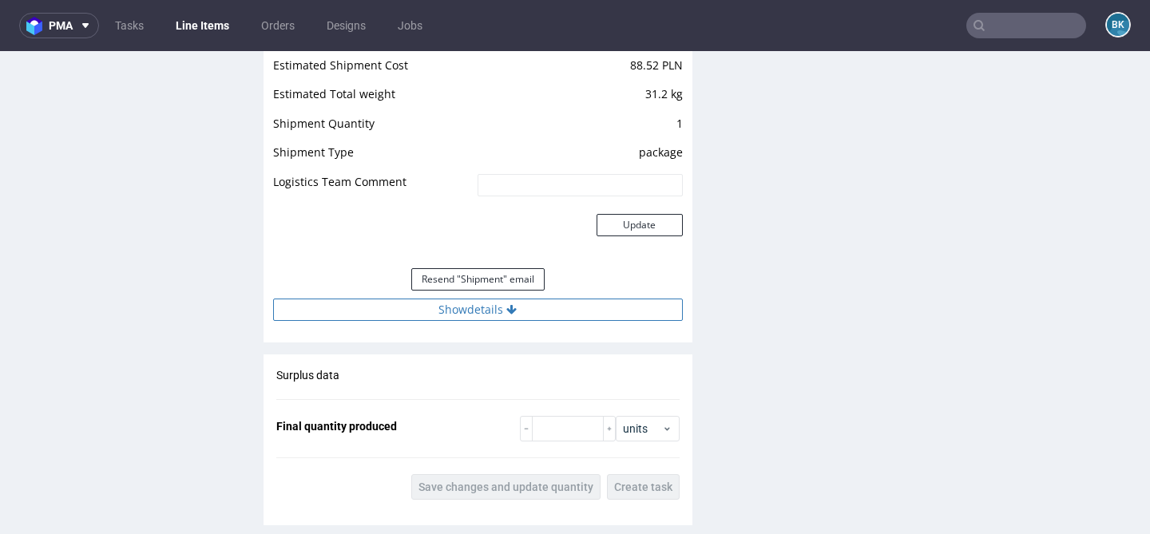
click at [487, 309] on button "Show details" at bounding box center [478, 310] width 410 height 22
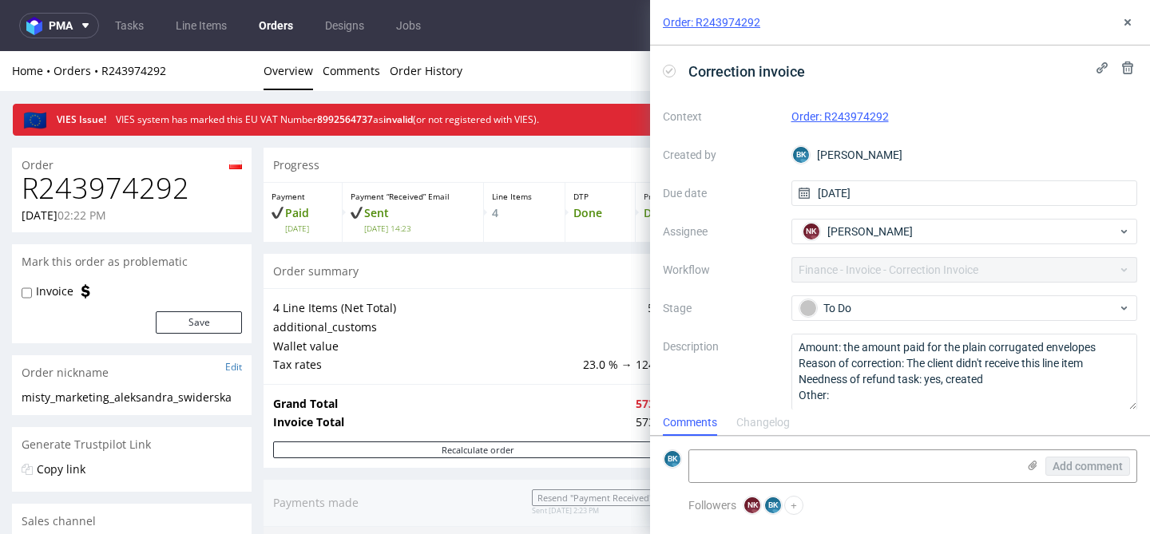
click at [105, 193] on h1 "R243974292" at bounding box center [132, 189] width 221 height 32
copy h1 "R243974292"
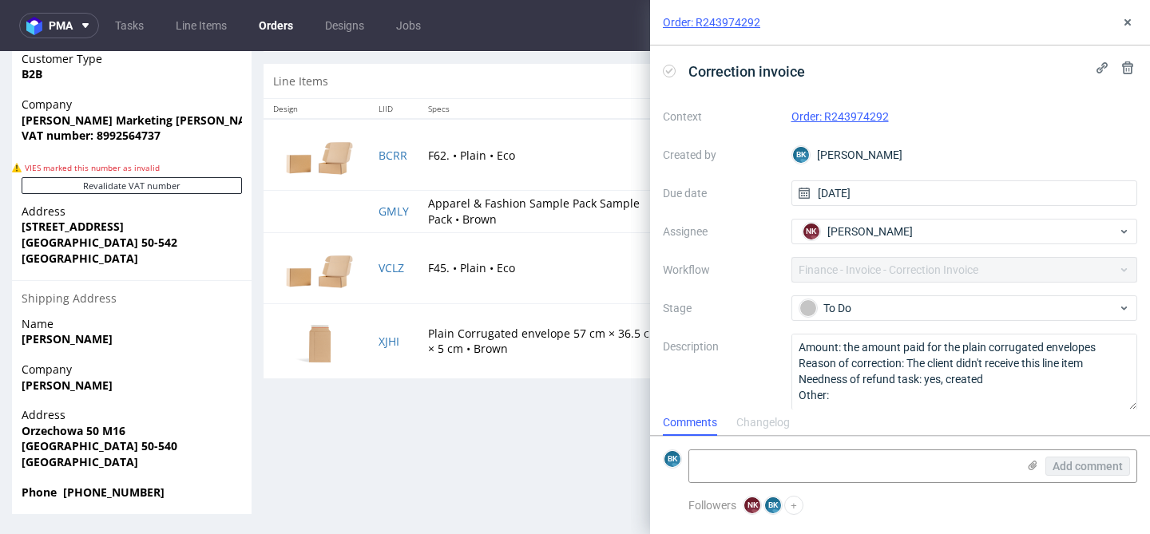
scroll to position [4, 0]
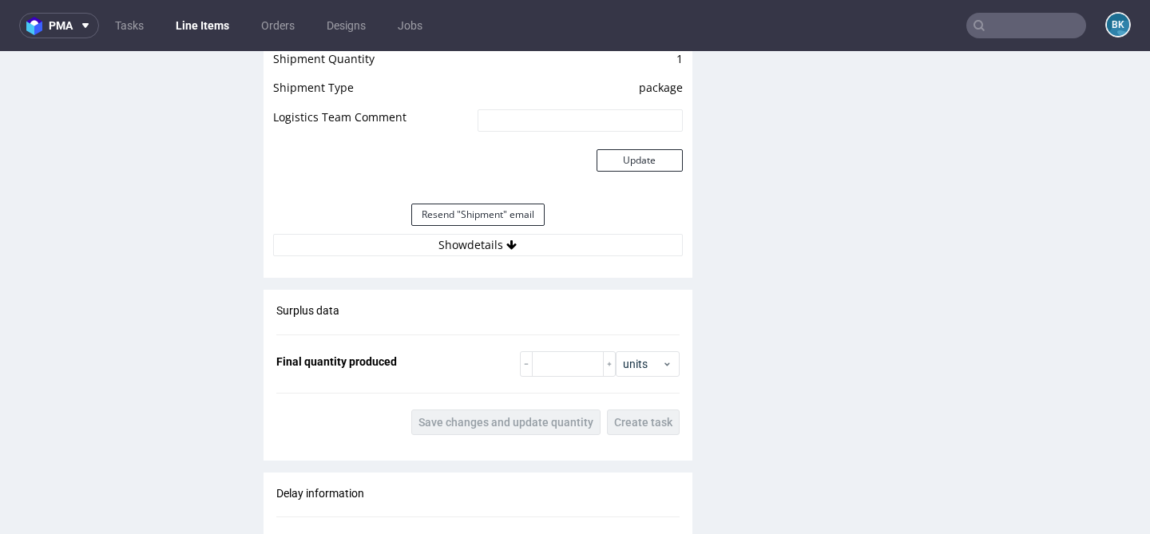
scroll to position [1504, 0]
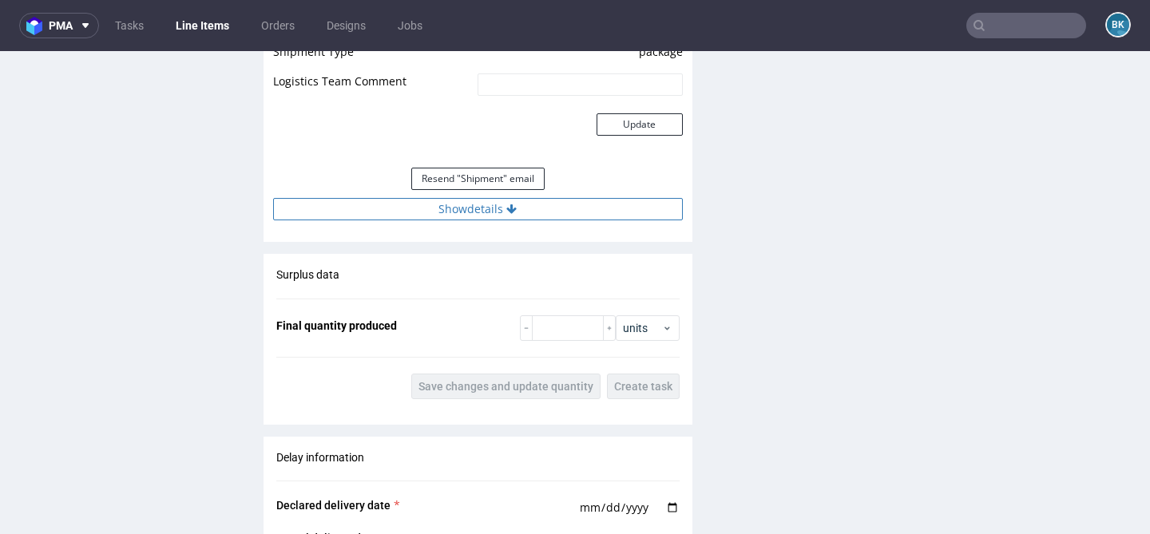
click at [489, 205] on button "Show details" at bounding box center [478, 209] width 410 height 22
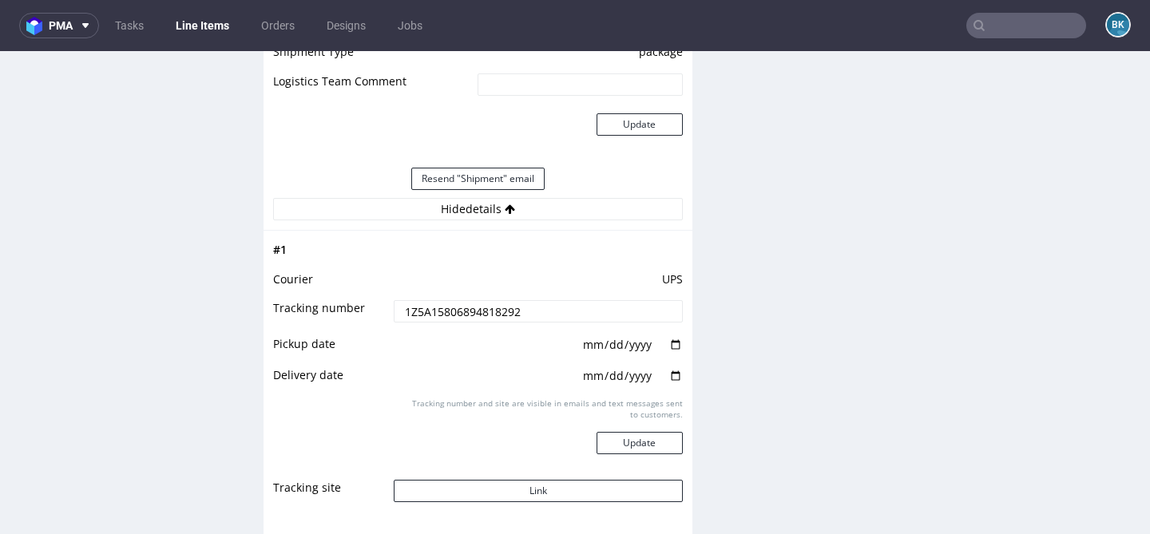
drag, startPoint x: 545, startPoint y: 312, endPoint x: 321, endPoint y: 312, distance: 223.7
click at [321, 312] on tr "Tracking number 1Z5A15806894818292" at bounding box center [478, 317] width 410 height 36
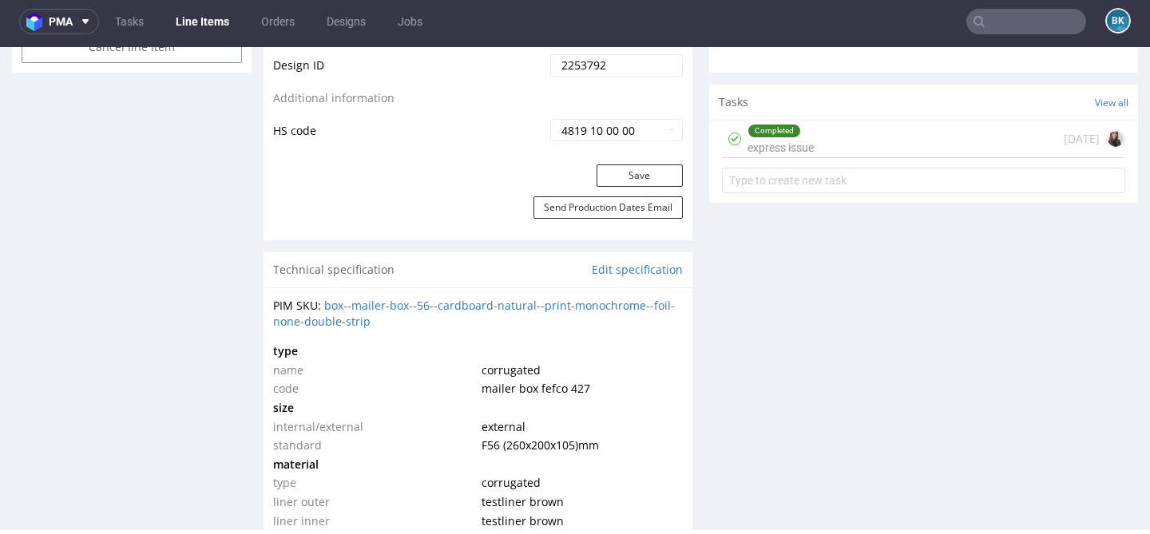
scroll to position [916, 0]
